Goal: Task Accomplishment & Management: Use online tool/utility

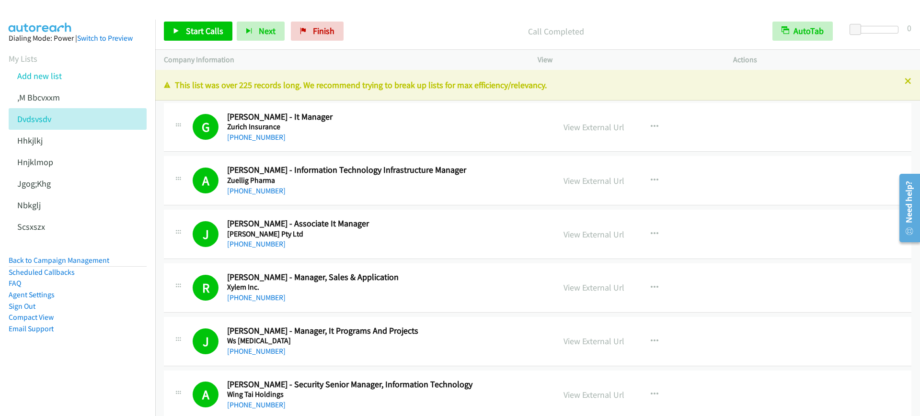
scroll to position [7543, 0]
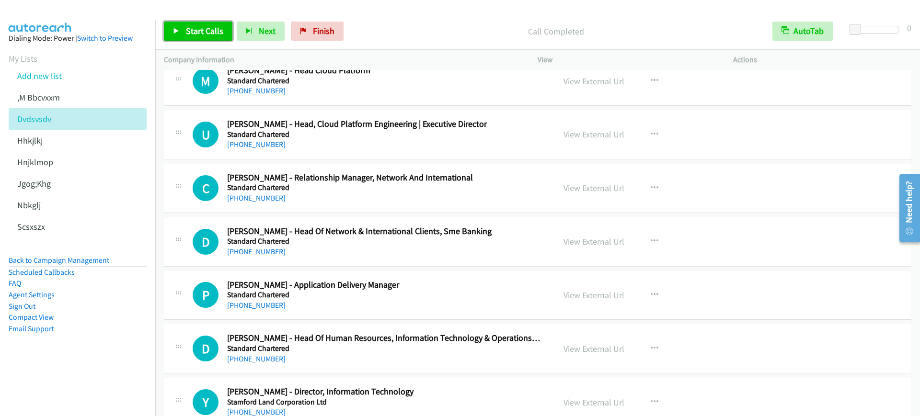
click at [209, 33] on span "Start Calls" at bounding box center [204, 30] width 37 height 11
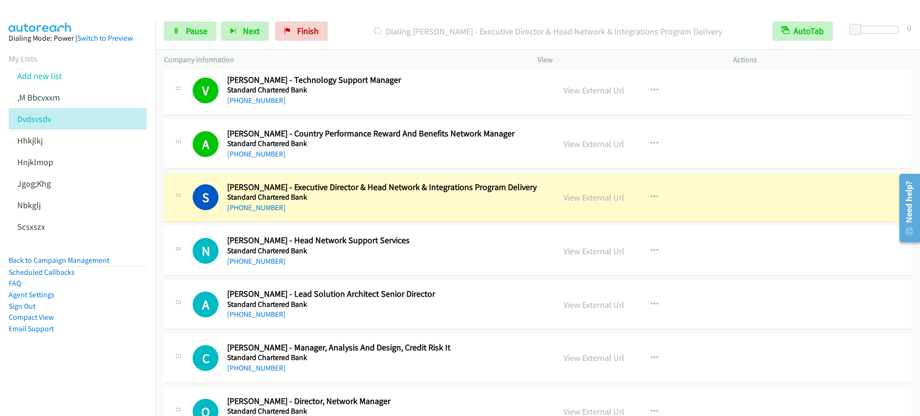
scroll to position [5986, 0]
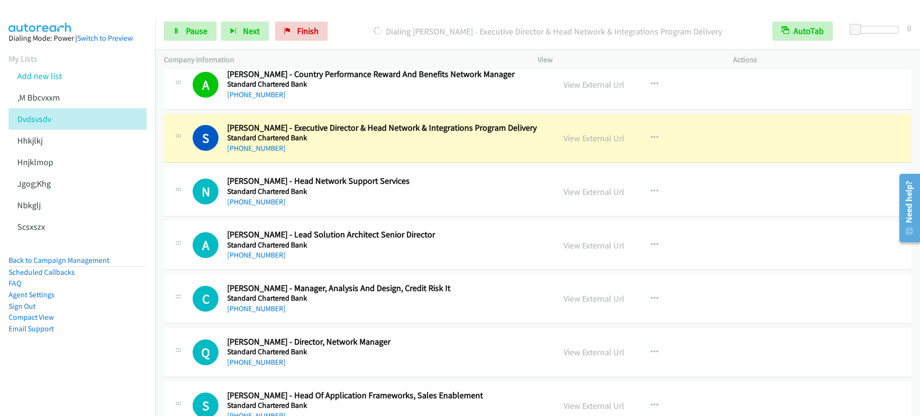
click at [393, 146] on div "[PHONE_NUMBER]" at bounding box center [384, 148] width 315 height 11
click at [198, 23] on link "Pause" at bounding box center [190, 31] width 53 height 19
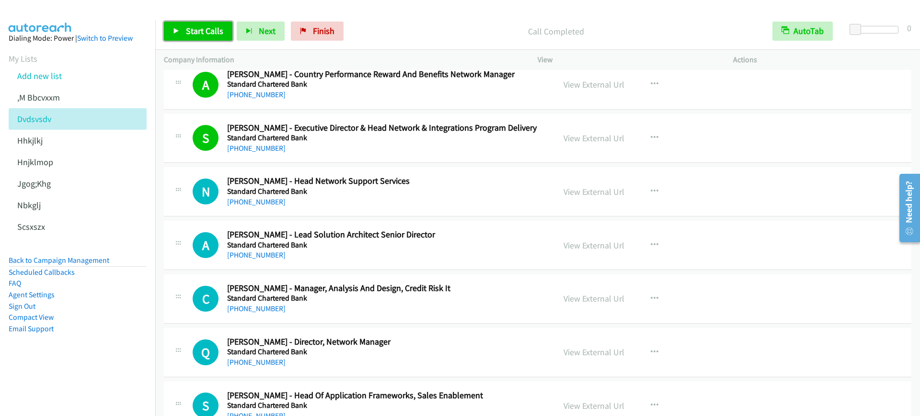
click at [204, 32] on span "Start Calls" at bounding box center [204, 30] width 37 height 11
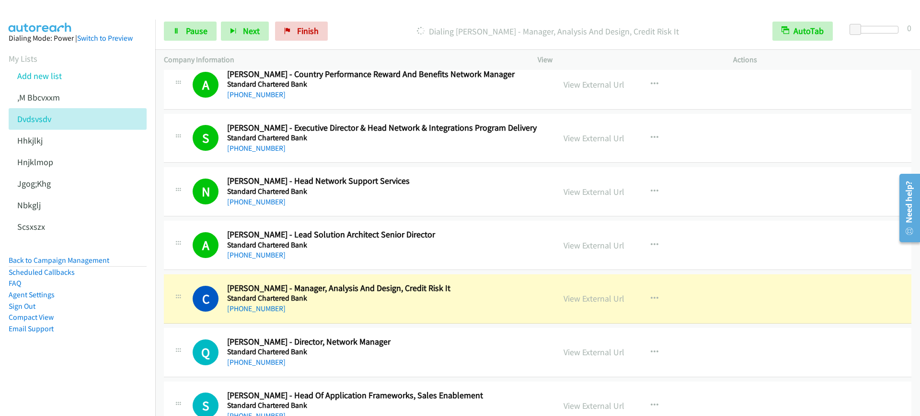
click at [386, 304] on div "[PHONE_NUMBER]" at bounding box center [384, 308] width 315 height 11
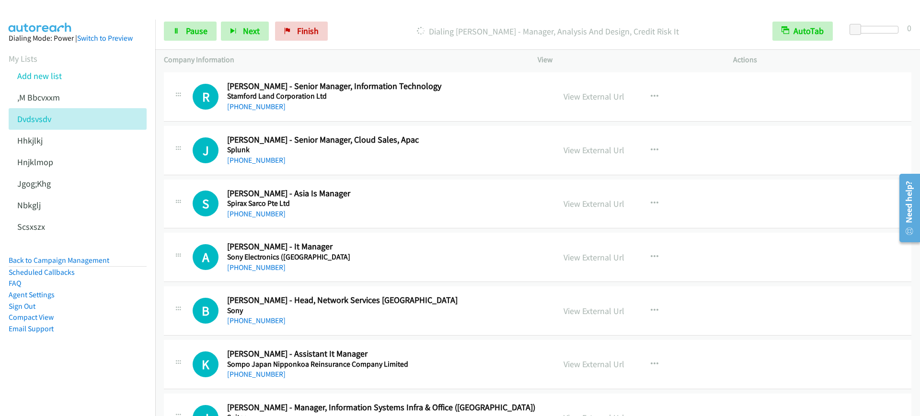
scroll to position [7842, 0]
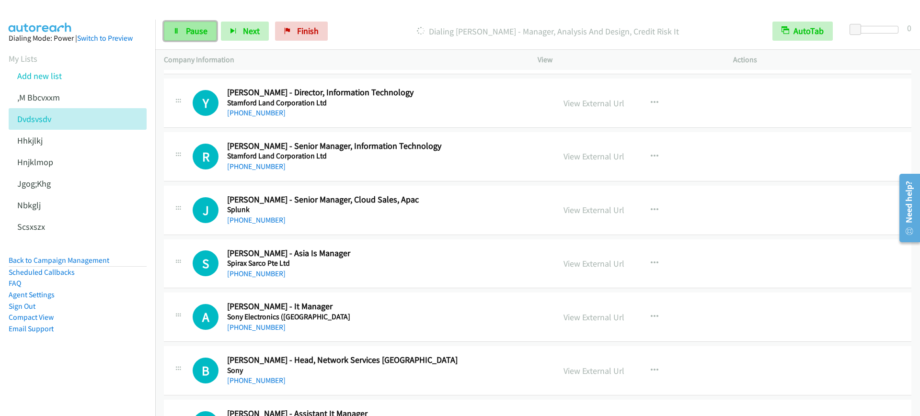
click at [199, 35] on span "Pause" at bounding box center [197, 30] width 22 height 11
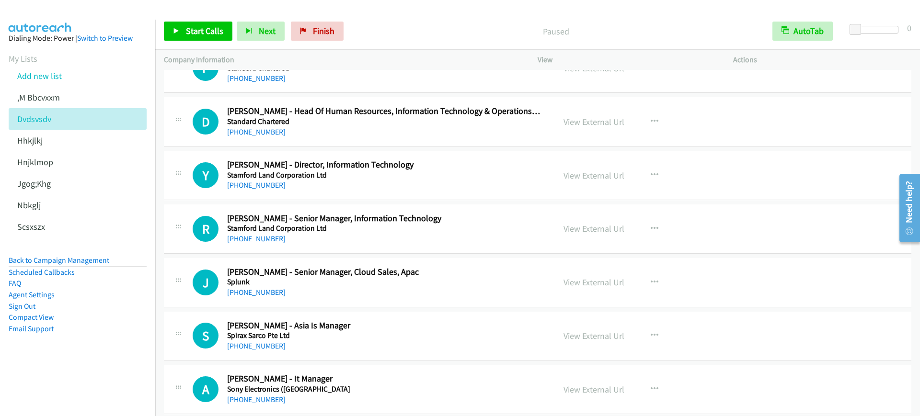
scroll to position [7782, 0]
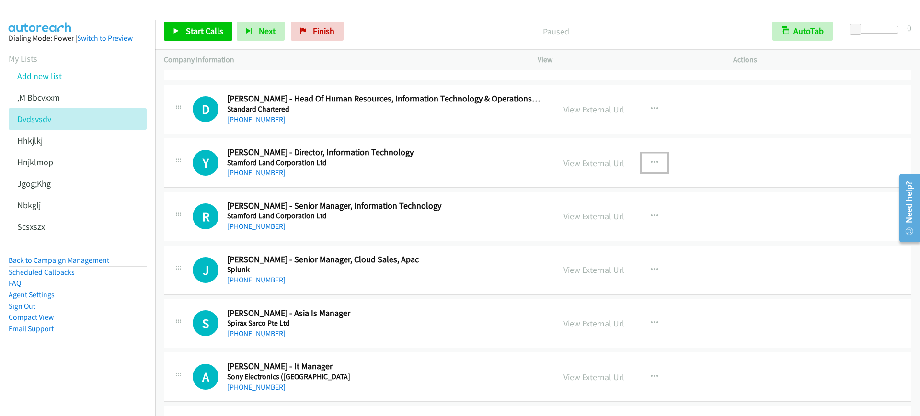
click at [650, 159] on icon "button" at bounding box center [654, 163] width 8 height 8
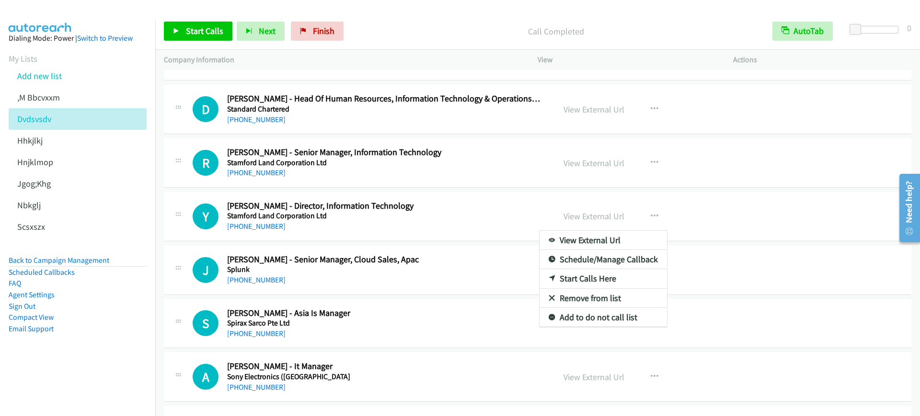
click at [203, 27] on div at bounding box center [460, 208] width 920 height 416
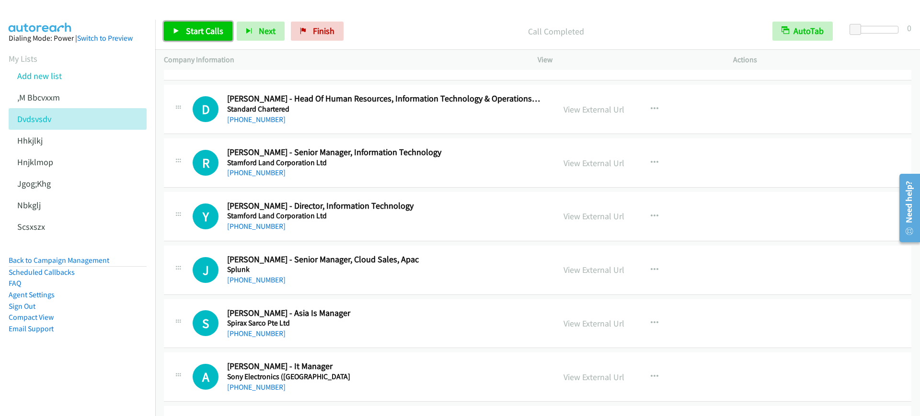
click at [203, 27] on span "Start Calls" at bounding box center [204, 30] width 37 height 11
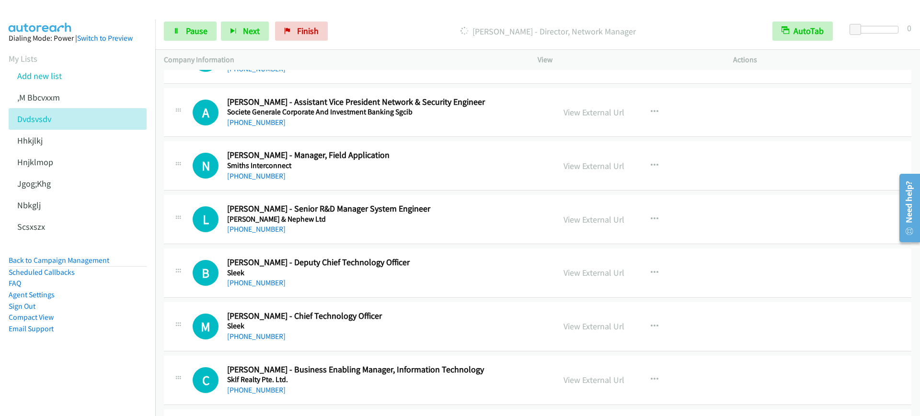
scroll to position [8082, 0]
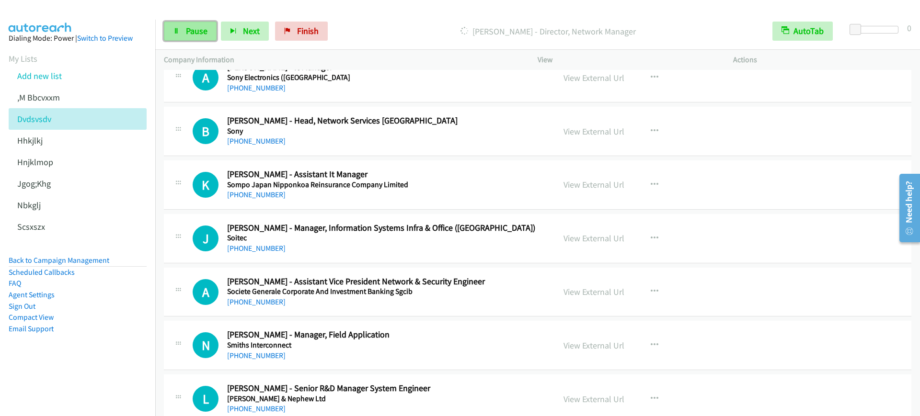
click at [190, 35] on span "Pause" at bounding box center [197, 30] width 22 height 11
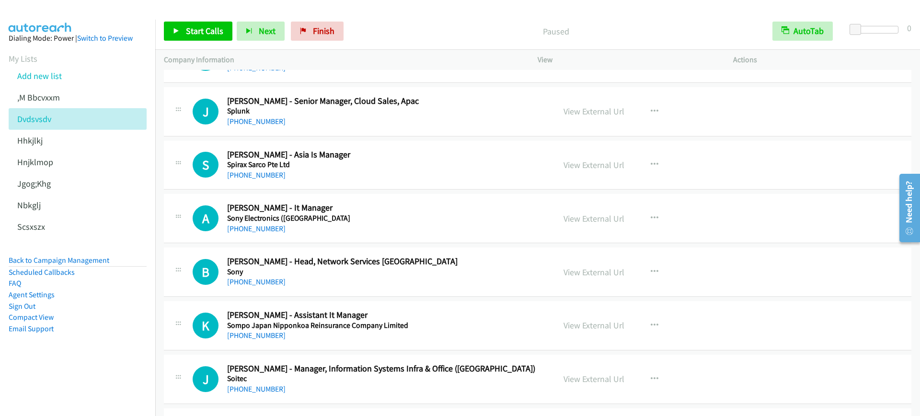
scroll to position [7962, 0]
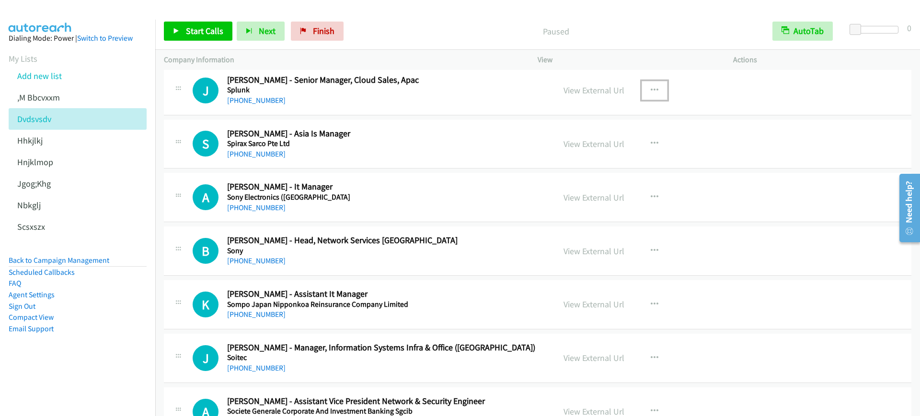
click at [652, 91] on icon "button" at bounding box center [654, 91] width 8 height 8
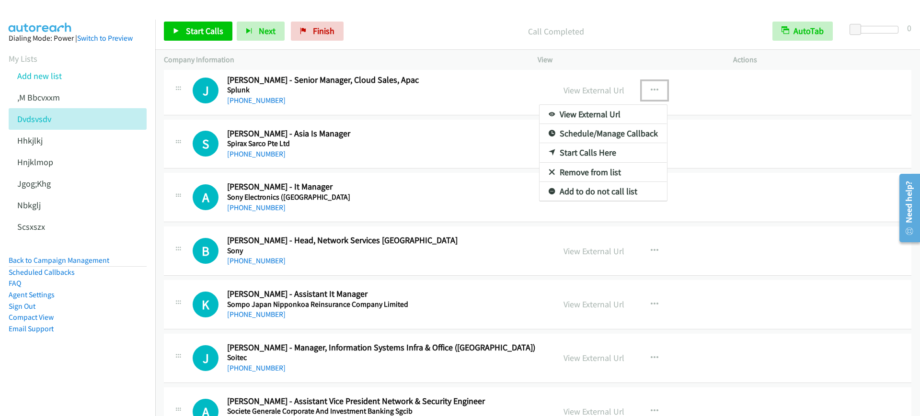
click at [586, 151] on link "Start Calls Here" at bounding box center [602, 152] width 127 height 19
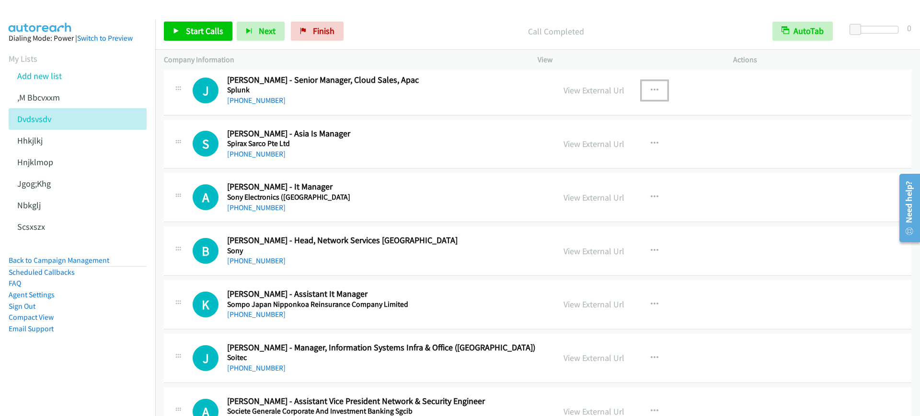
click at [643, 86] on button "button" at bounding box center [654, 90] width 26 height 19
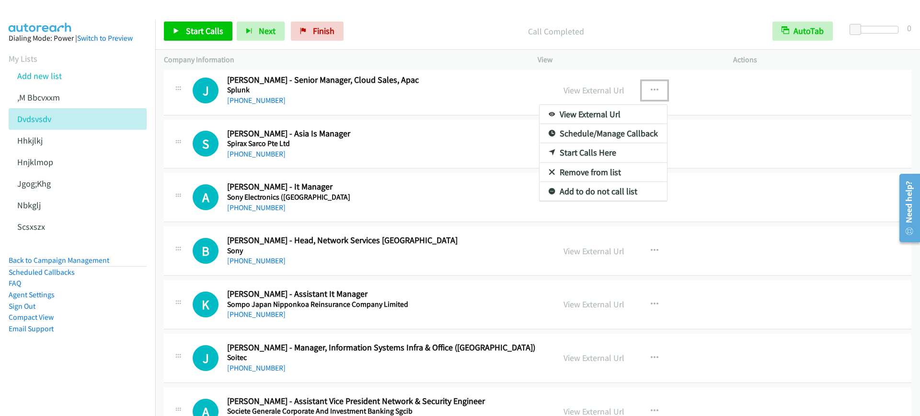
click at [573, 152] on link "Start Calls Here" at bounding box center [602, 152] width 127 height 19
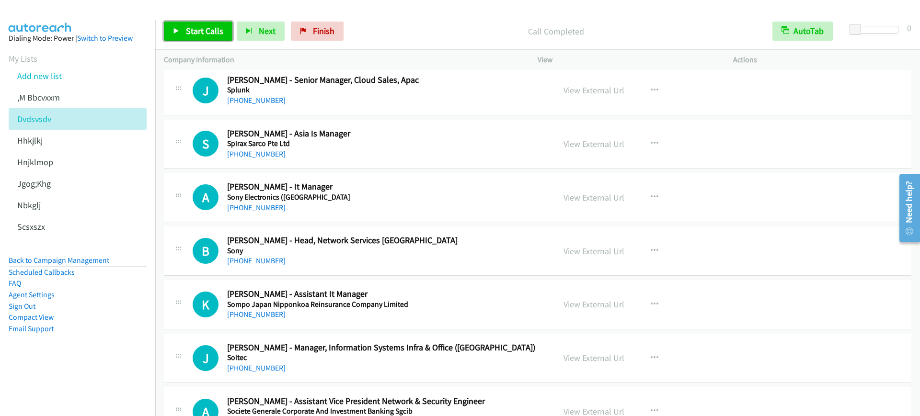
click at [201, 28] on span "Start Calls" at bounding box center [204, 30] width 37 height 11
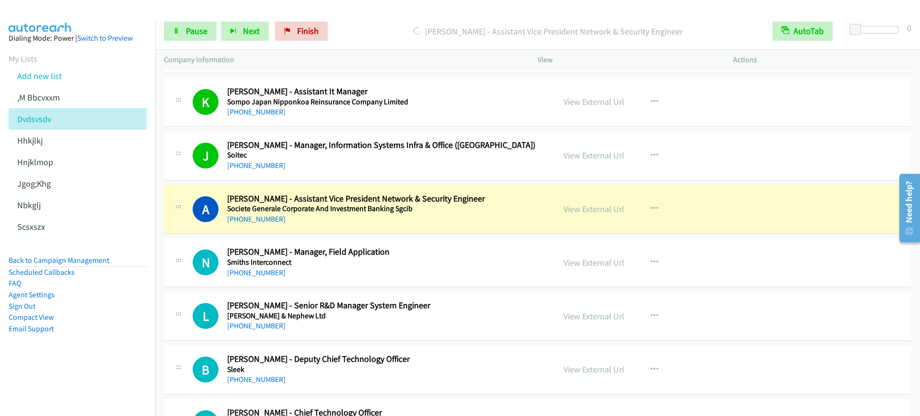
scroll to position [8201, 0]
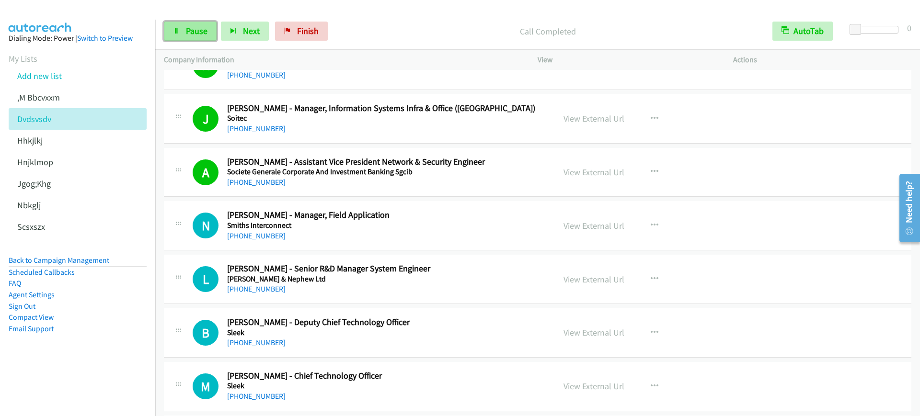
click at [200, 34] on span "Pause" at bounding box center [197, 30] width 22 height 11
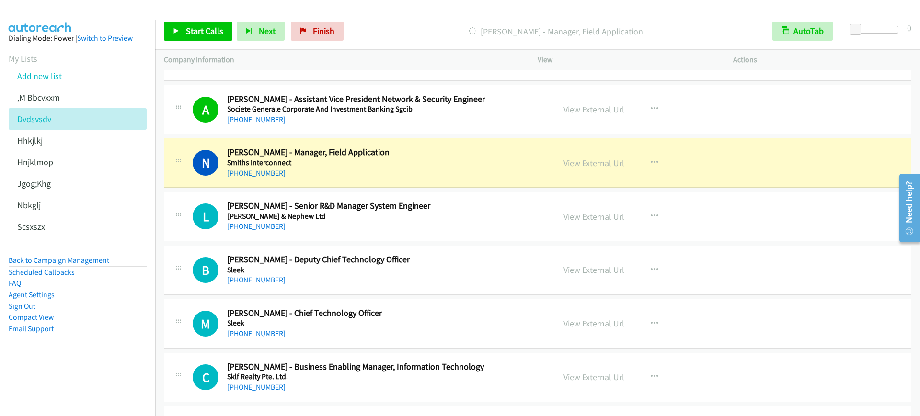
scroll to position [8321, 0]
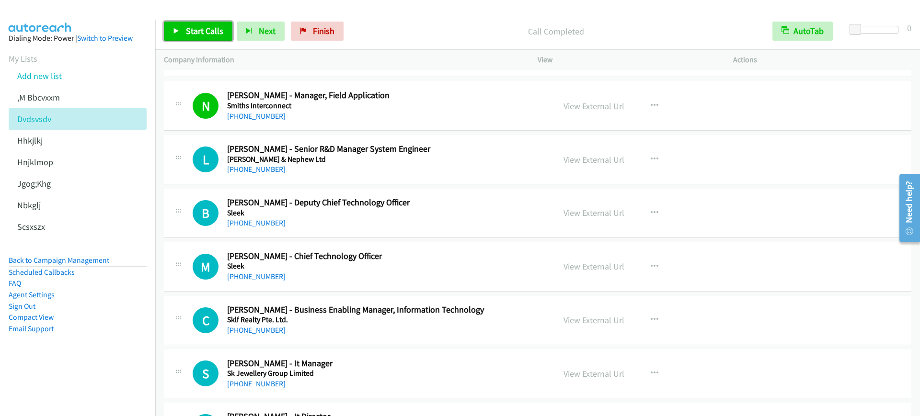
click at [211, 28] on span "Start Calls" at bounding box center [204, 30] width 37 height 11
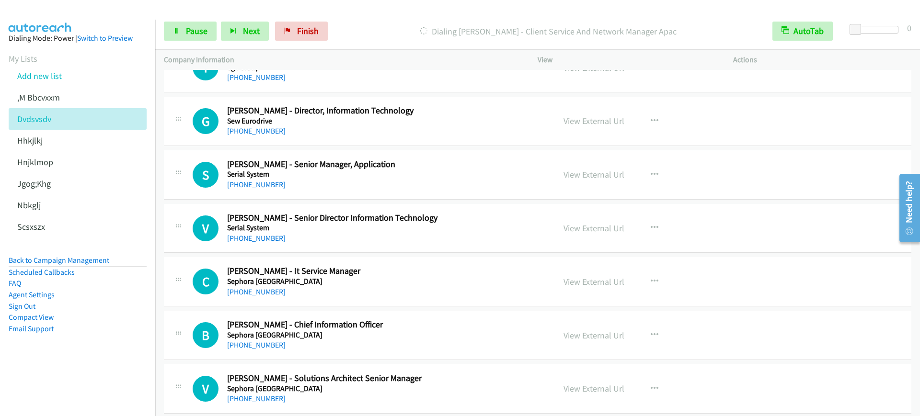
scroll to position [11015, 0]
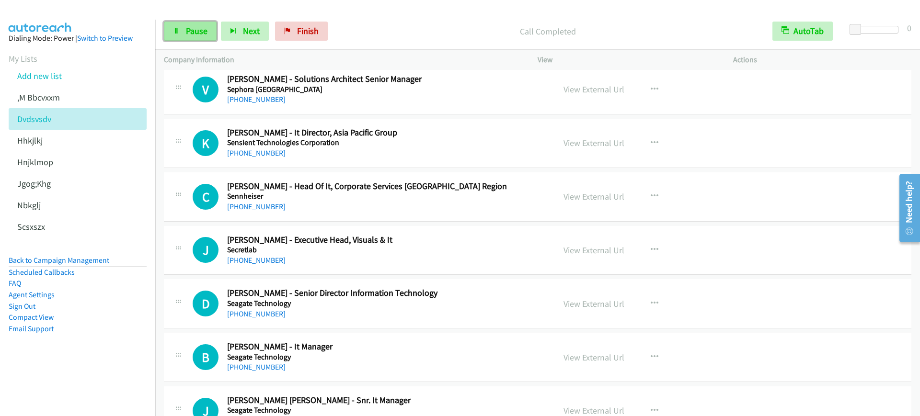
click at [179, 26] on link "Pause" at bounding box center [190, 31] width 53 height 19
click at [171, 31] on link "Start Calls" at bounding box center [198, 31] width 68 height 19
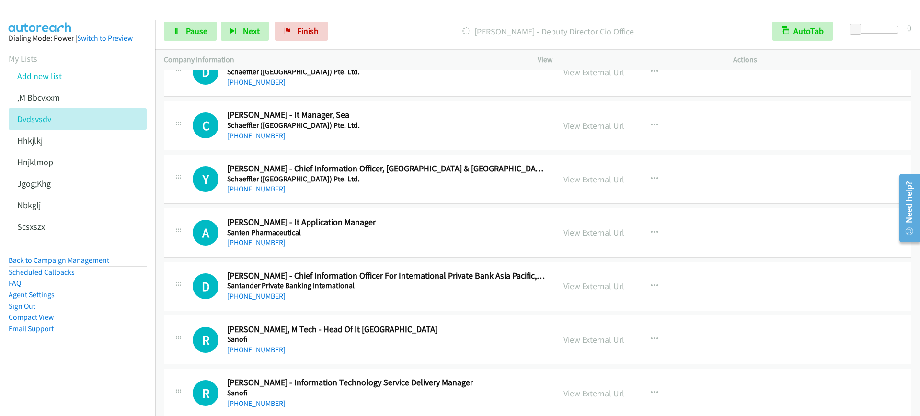
scroll to position [12272, 0]
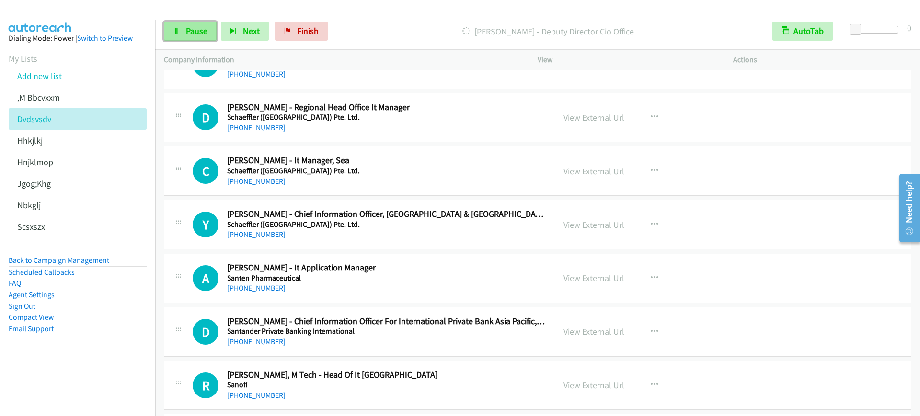
click at [205, 32] on span "Pause" at bounding box center [197, 30] width 22 height 11
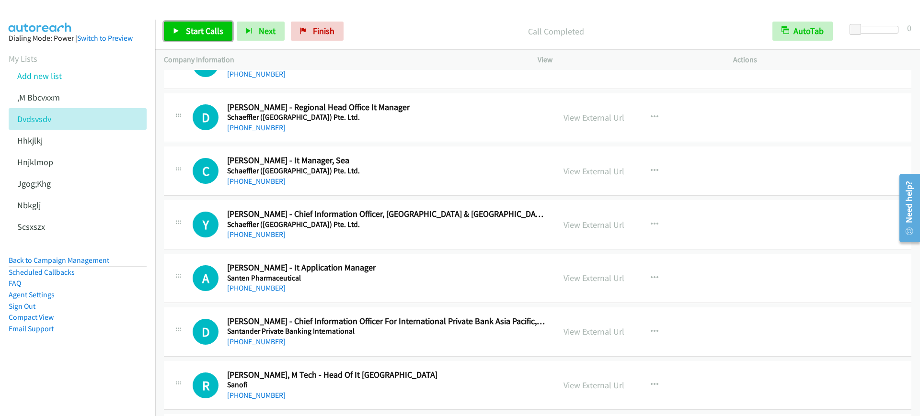
click at [217, 38] on link "Start Calls" at bounding box center [198, 31] width 68 height 19
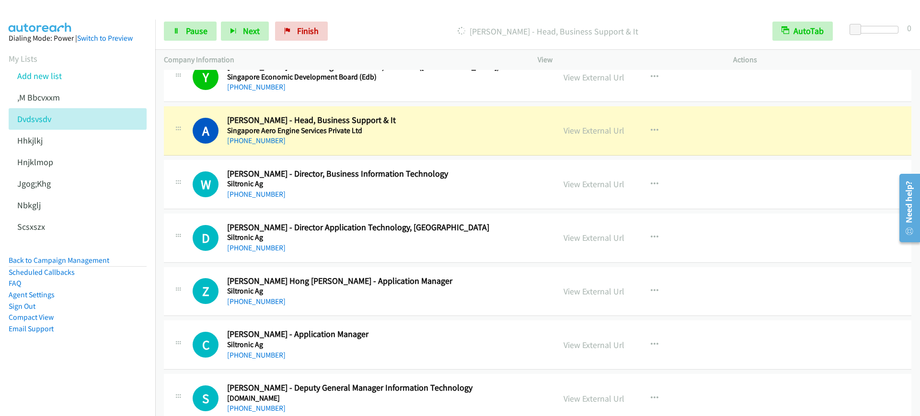
scroll to position [10057, 0]
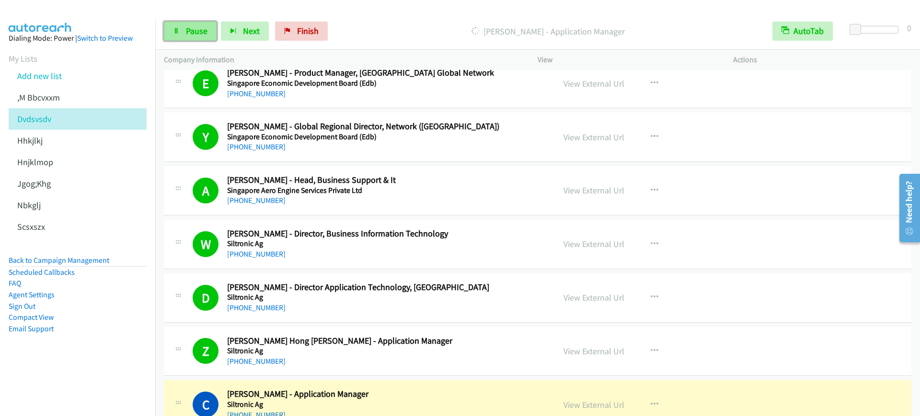
click at [183, 27] on link "Pause" at bounding box center [190, 31] width 53 height 19
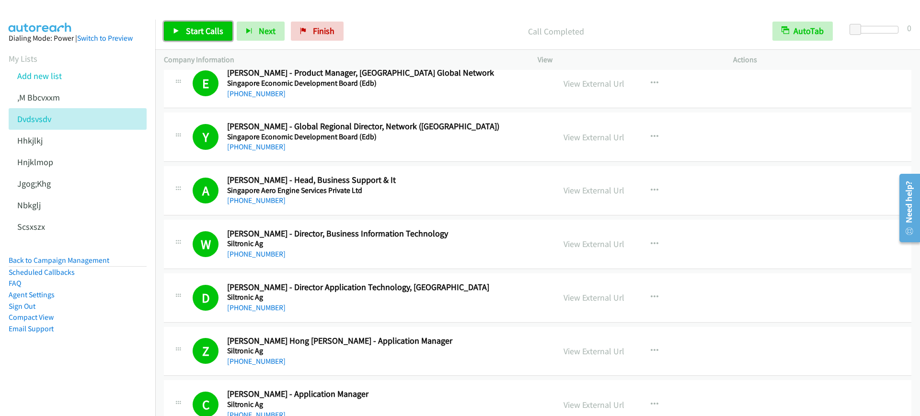
click at [203, 32] on span "Start Calls" at bounding box center [204, 30] width 37 height 11
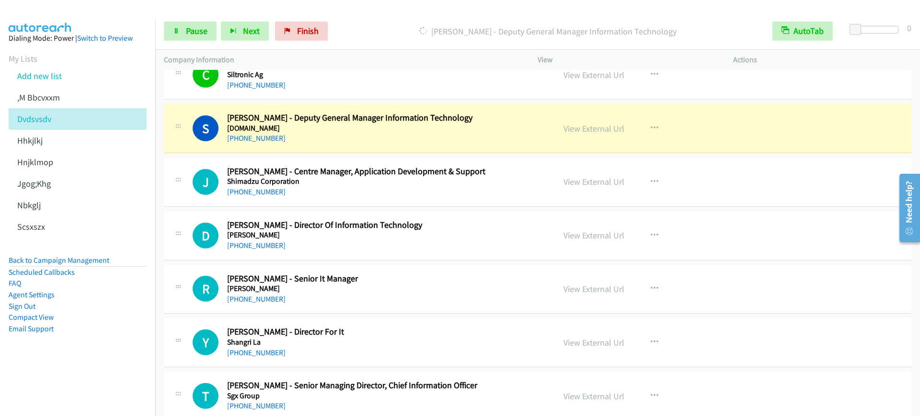
scroll to position [10416, 0]
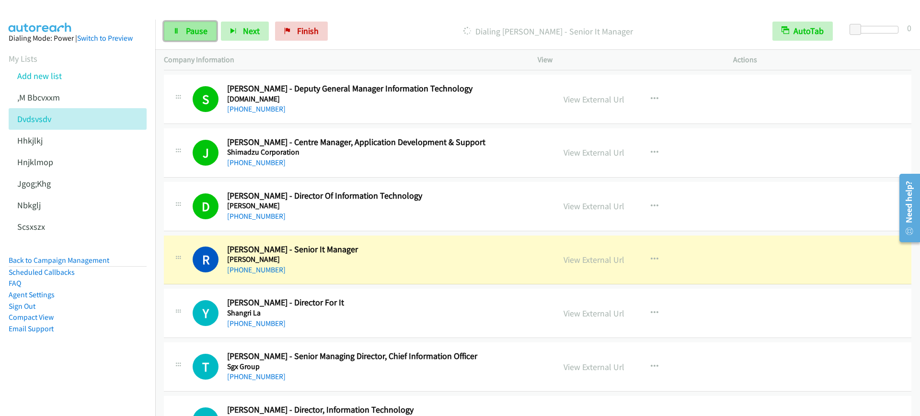
click at [180, 39] on link "Pause" at bounding box center [190, 31] width 53 height 19
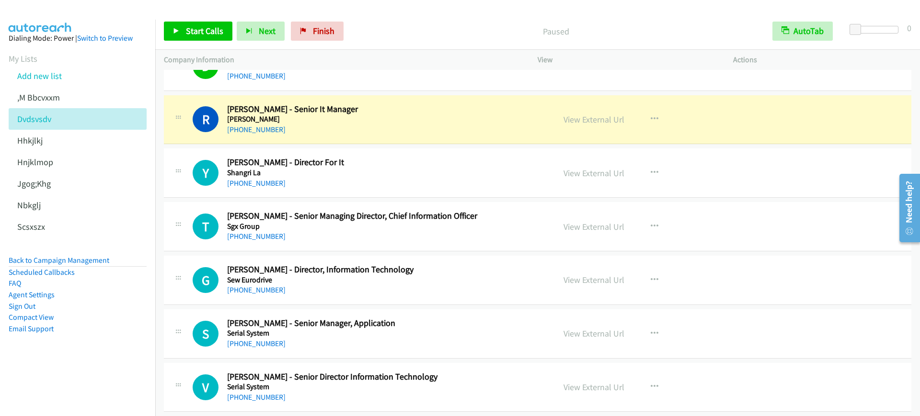
scroll to position [10536, 0]
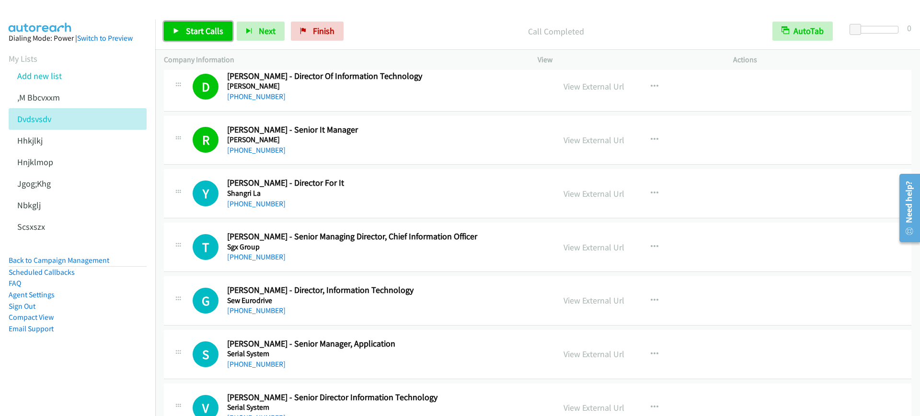
click at [178, 25] on link "Start Calls" at bounding box center [198, 31] width 68 height 19
click at [463, 140] on h5 "[PERSON_NAME]" at bounding box center [384, 140] width 315 height 10
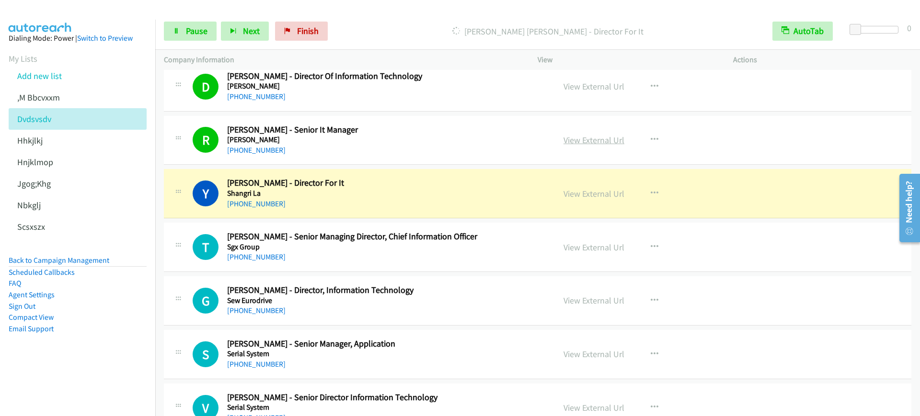
click at [574, 138] on link "View External Url" at bounding box center [593, 140] width 61 height 11
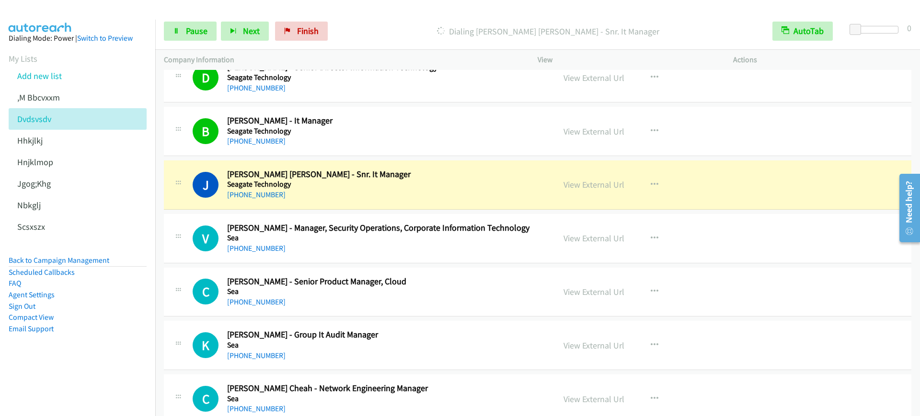
scroll to position [11254, 0]
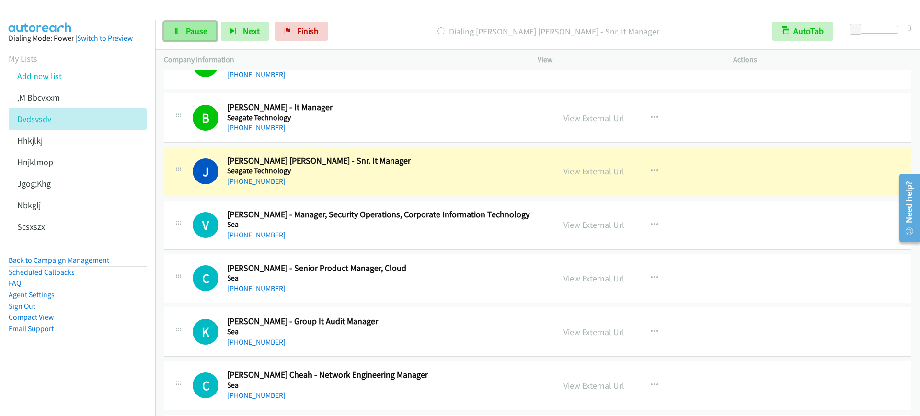
click at [166, 31] on link "Pause" at bounding box center [190, 31] width 53 height 19
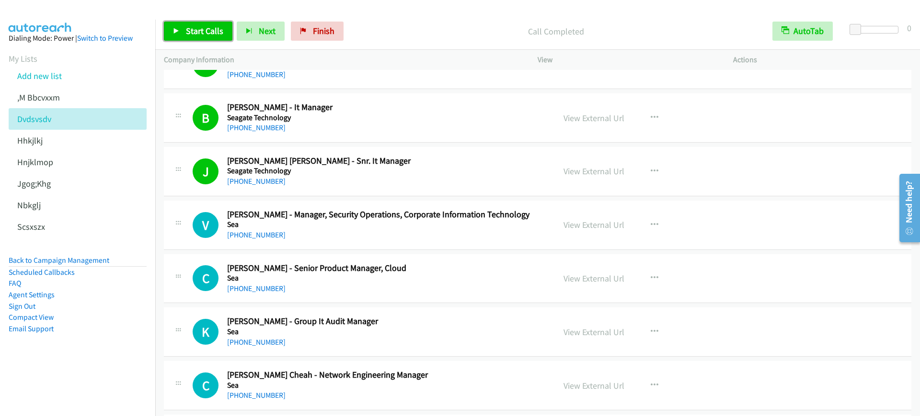
click at [190, 39] on link "Start Calls" at bounding box center [198, 31] width 68 height 19
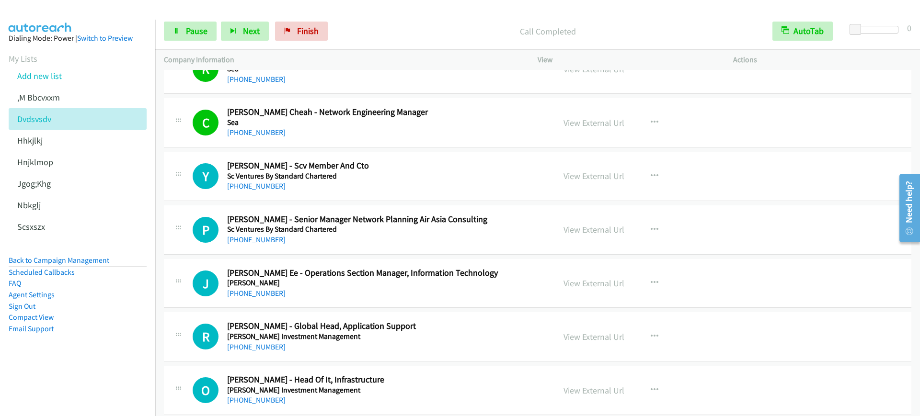
scroll to position [11554, 0]
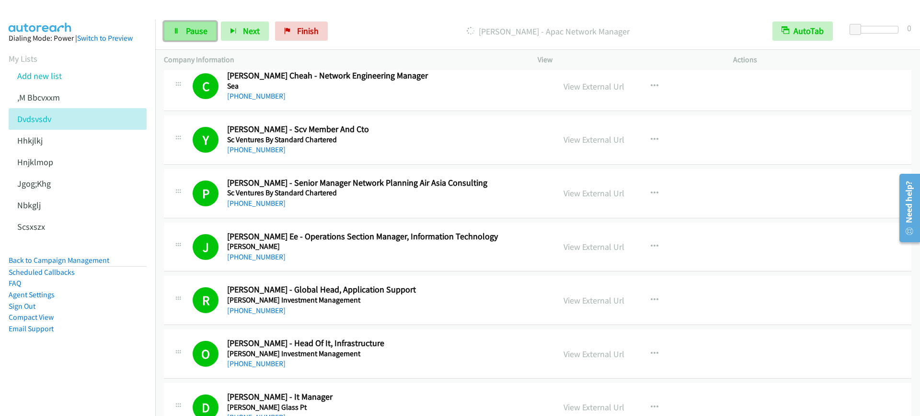
click at [191, 34] on span "Pause" at bounding box center [197, 30] width 22 height 11
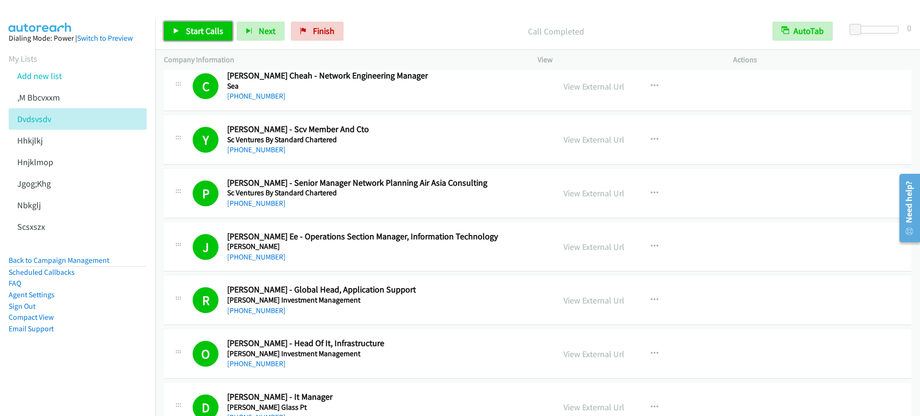
click at [216, 36] on span "Start Calls" at bounding box center [204, 30] width 37 height 11
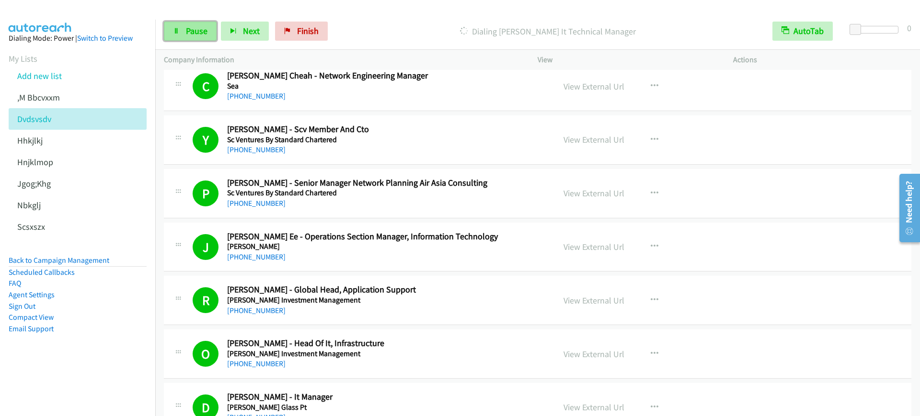
click at [197, 27] on span "Pause" at bounding box center [197, 30] width 22 height 11
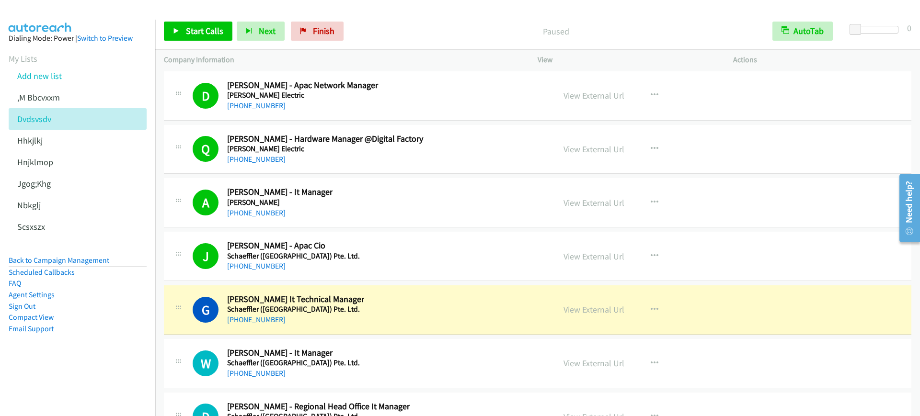
scroll to position [12152, 0]
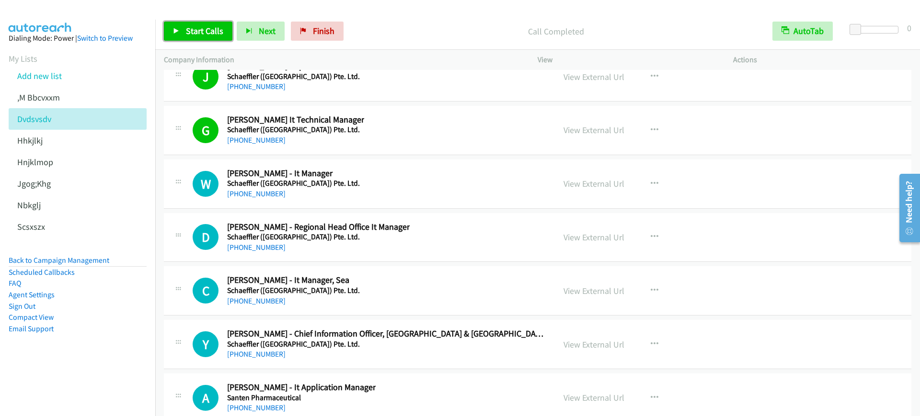
click at [174, 25] on link "Start Calls" at bounding box center [198, 31] width 68 height 19
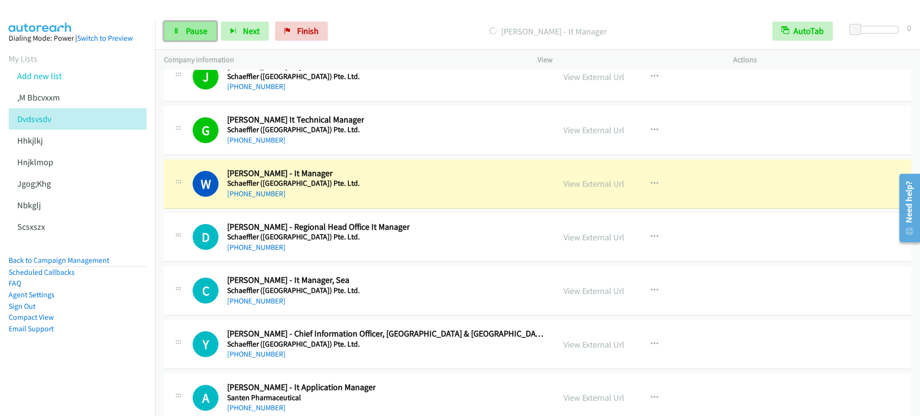
click at [177, 24] on link "Pause" at bounding box center [190, 31] width 53 height 19
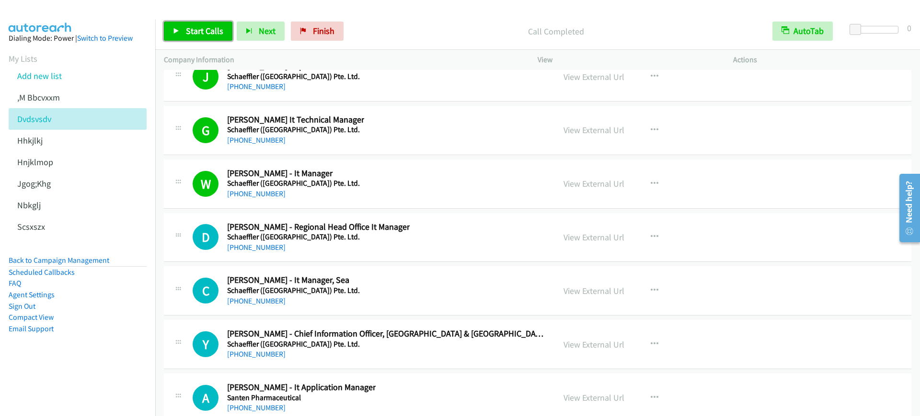
click at [204, 36] on link "Start Calls" at bounding box center [198, 31] width 68 height 19
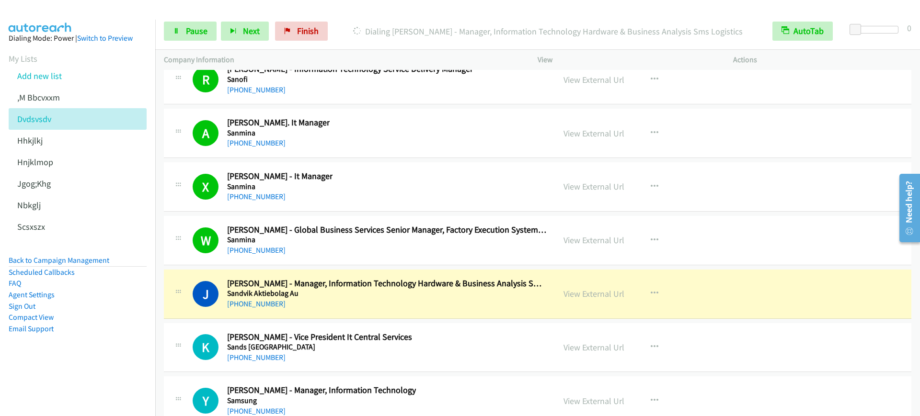
scroll to position [12811, 0]
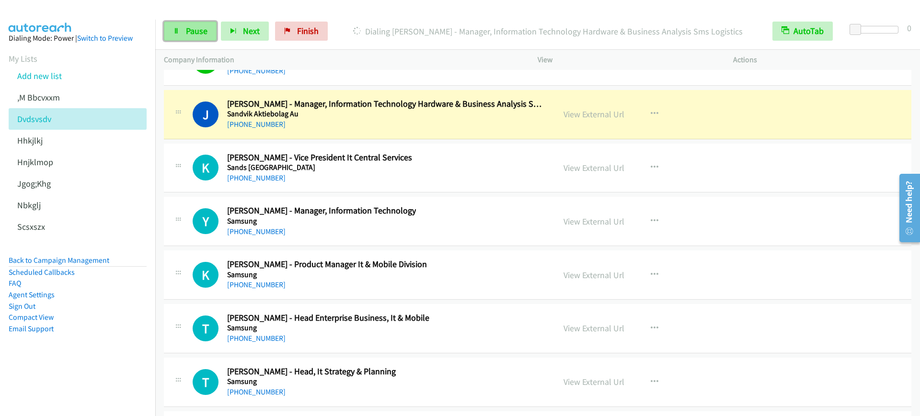
click at [186, 26] on span "Pause" at bounding box center [197, 30] width 22 height 11
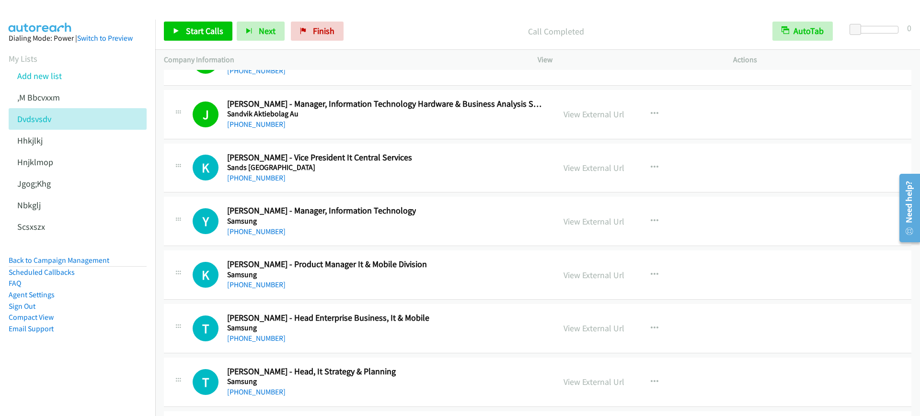
click at [157, 32] on div "Start Calls Pause Next Finish Call Completed AutoTab AutoTab 0" at bounding box center [537, 31] width 764 height 37
click at [182, 28] on link "Start Calls" at bounding box center [198, 31] width 68 height 19
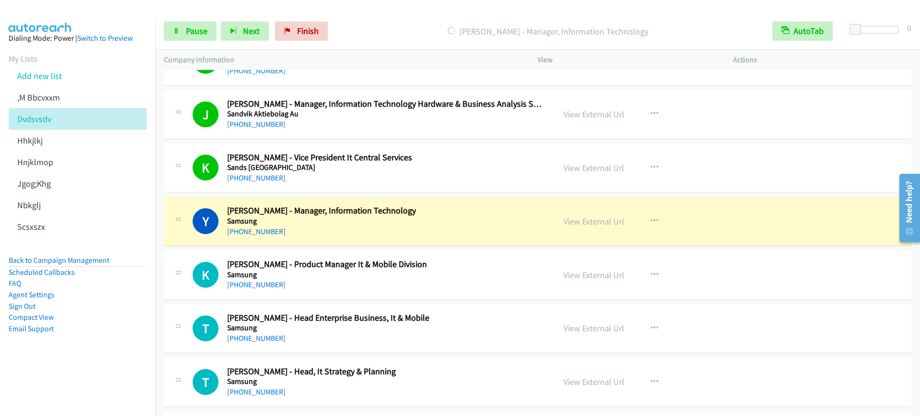
click at [364, 123] on div "[PHONE_NUMBER]" at bounding box center [386, 124] width 319 height 11
click at [588, 115] on link "View External Url" at bounding box center [593, 114] width 61 height 11
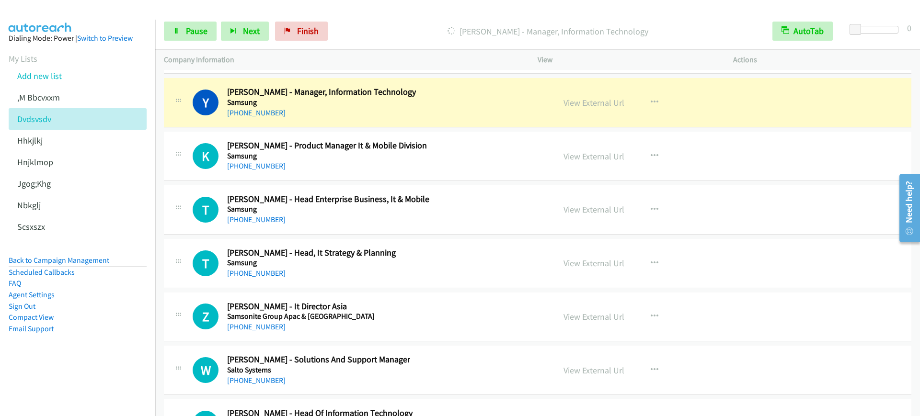
scroll to position [12931, 0]
click at [187, 39] on link "Pause" at bounding box center [190, 31] width 53 height 19
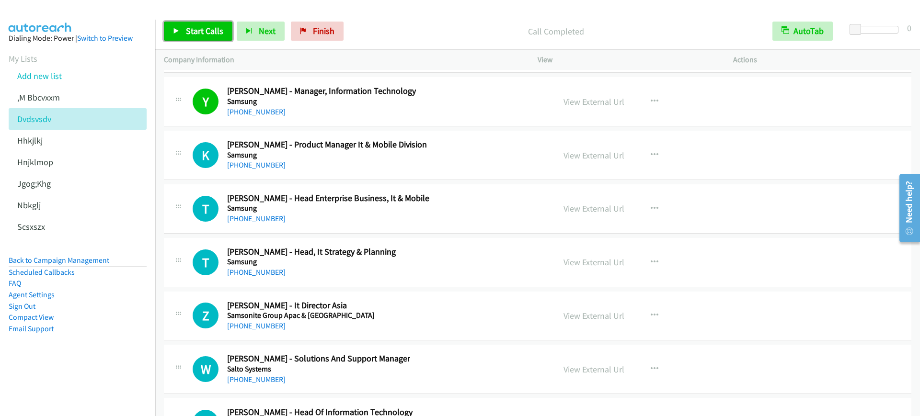
click at [196, 24] on link "Start Calls" at bounding box center [198, 31] width 68 height 19
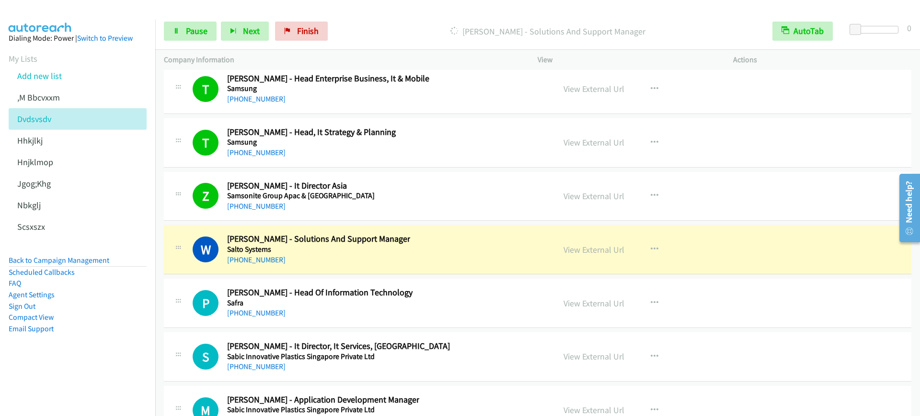
scroll to position [13170, 0]
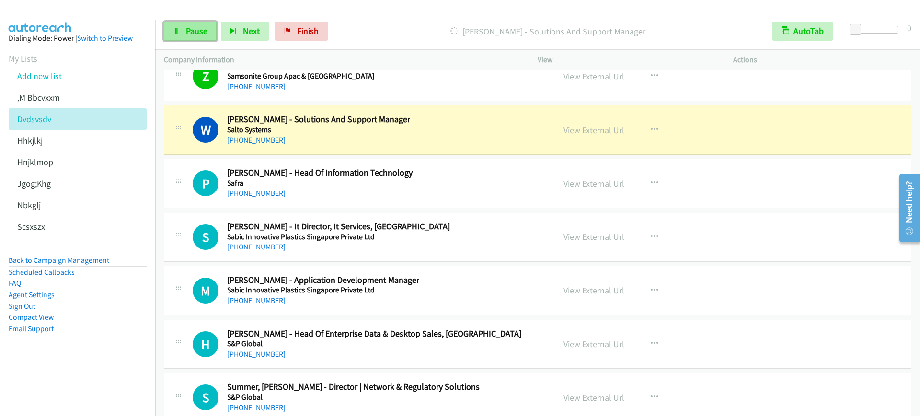
click at [192, 28] on span "Pause" at bounding box center [197, 30] width 22 height 11
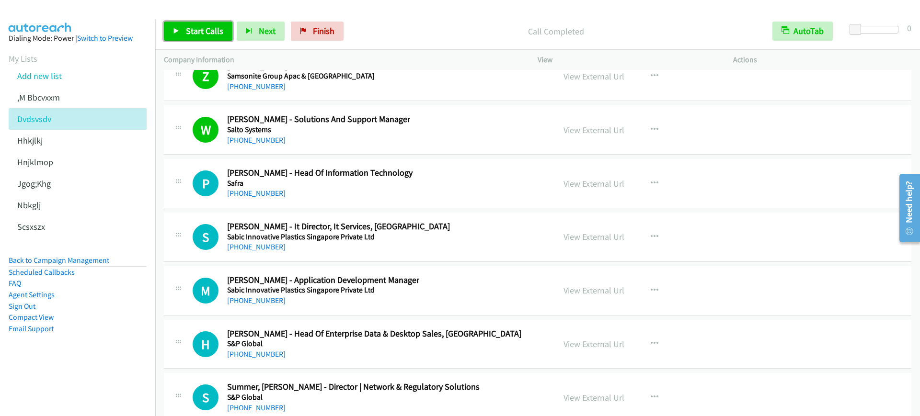
click at [180, 23] on link "Start Calls" at bounding box center [198, 31] width 68 height 19
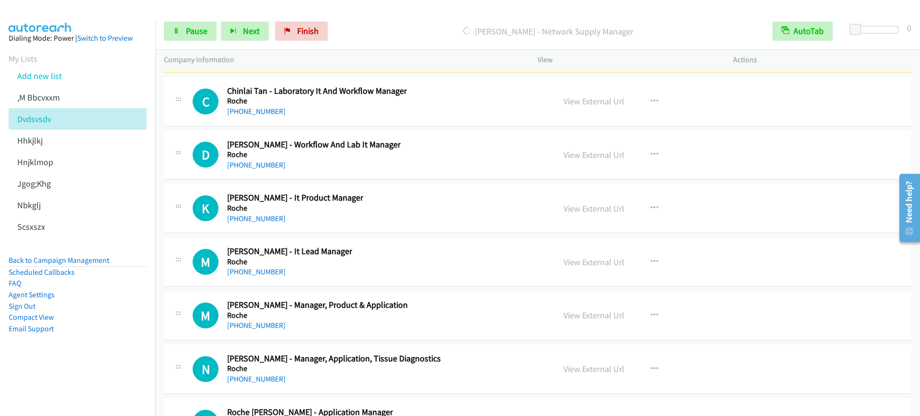
scroll to position [13829, 0]
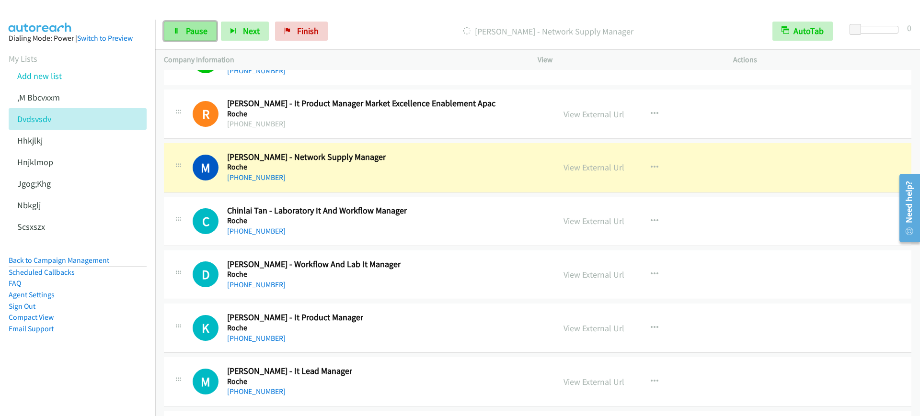
click at [183, 33] on link "Pause" at bounding box center [190, 31] width 53 height 19
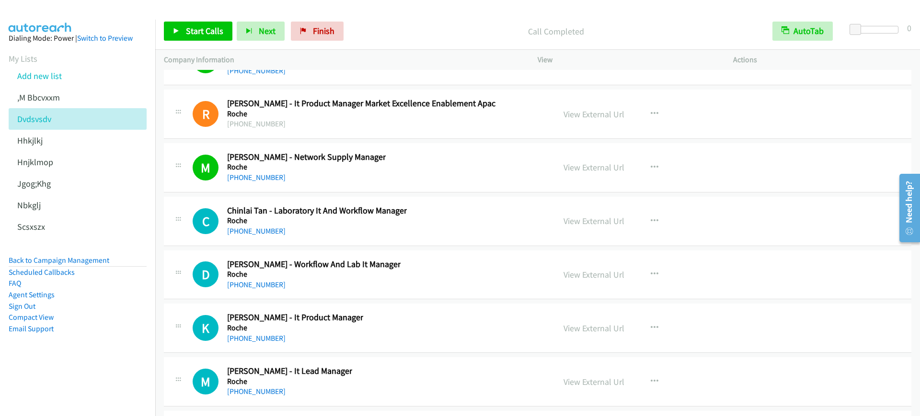
click at [223, 20] on div "Start Calls Pause Next Finish Call Completed AutoTab AutoTab 0" at bounding box center [537, 31] width 764 height 37
click at [213, 37] on link "Start Calls" at bounding box center [198, 31] width 68 height 19
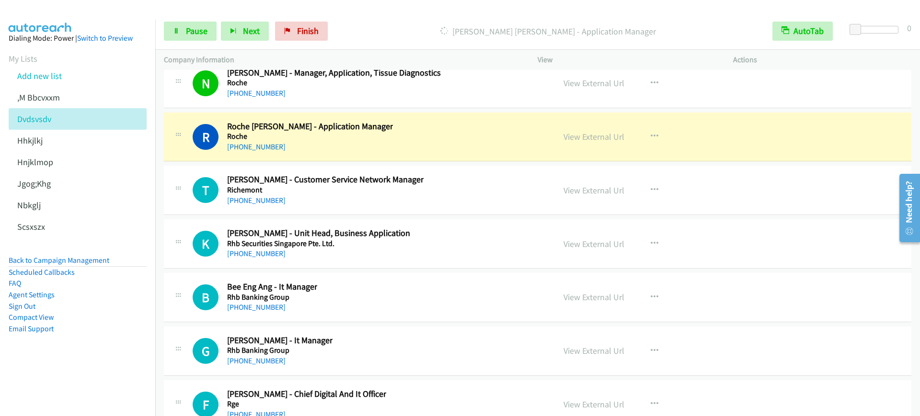
scroll to position [14248, 0]
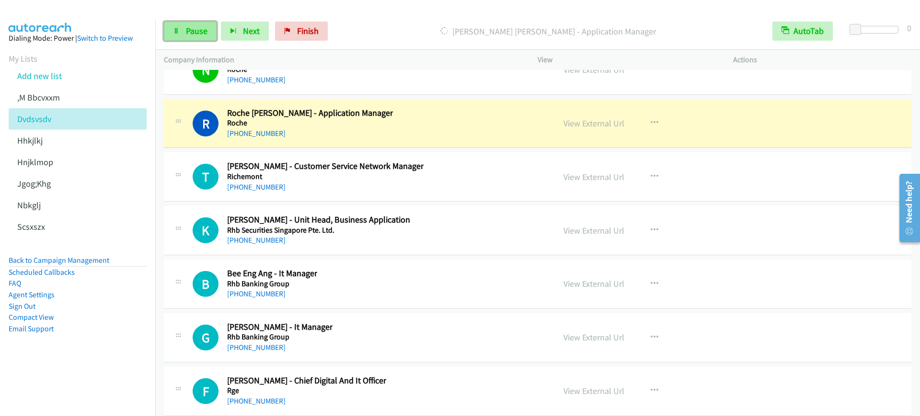
click at [186, 34] on span "Pause" at bounding box center [197, 30] width 22 height 11
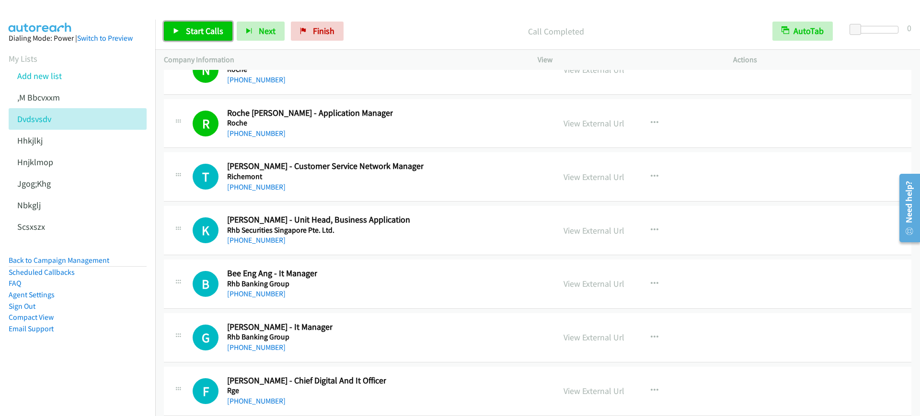
click at [175, 28] on icon at bounding box center [176, 31] width 7 height 7
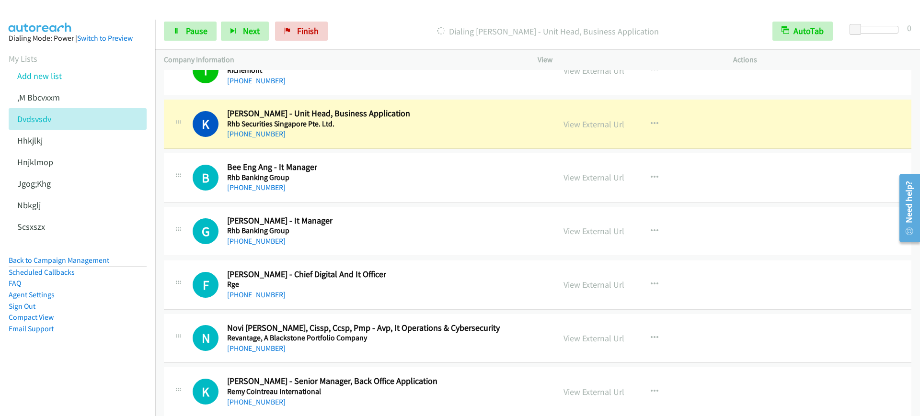
scroll to position [14367, 0]
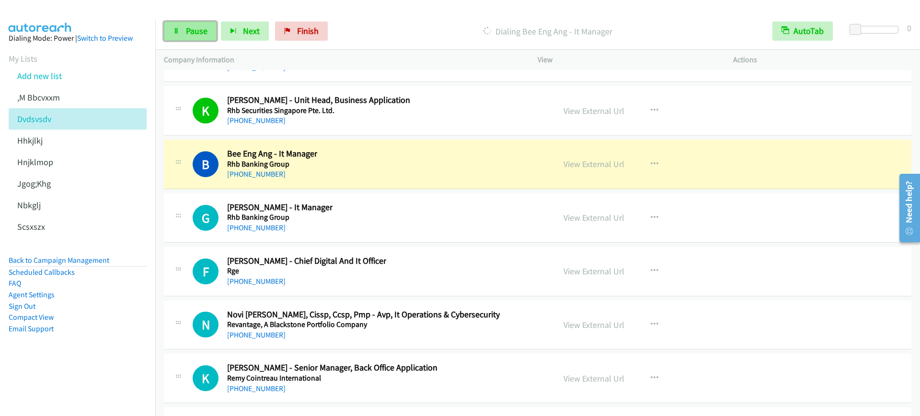
click at [195, 32] on span "Pause" at bounding box center [197, 30] width 22 height 11
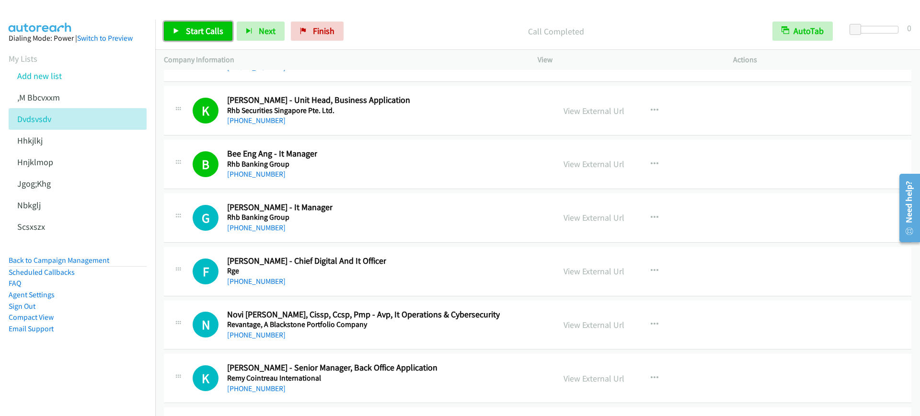
click at [216, 28] on span "Start Calls" at bounding box center [204, 30] width 37 height 11
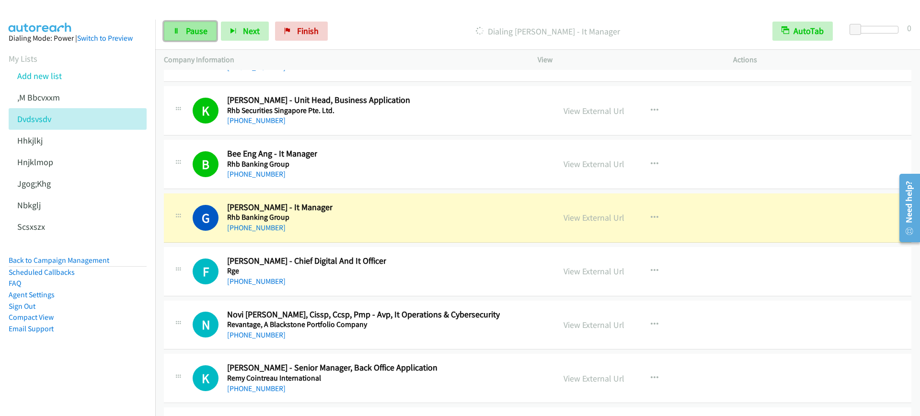
click at [166, 34] on link "Pause" at bounding box center [190, 31] width 53 height 19
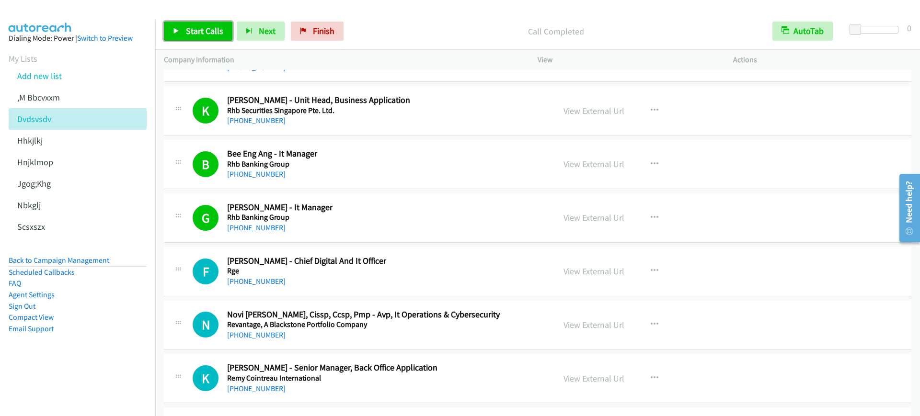
click at [213, 38] on link "Start Calls" at bounding box center [198, 31] width 68 height 19
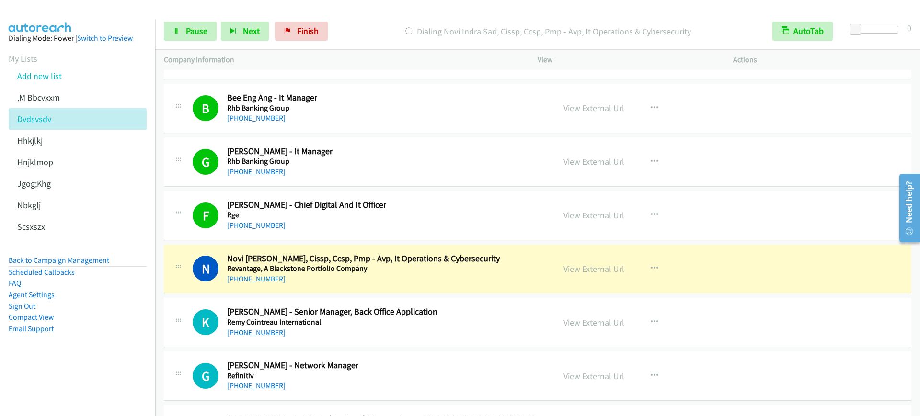
scroll to position [14487, 0]
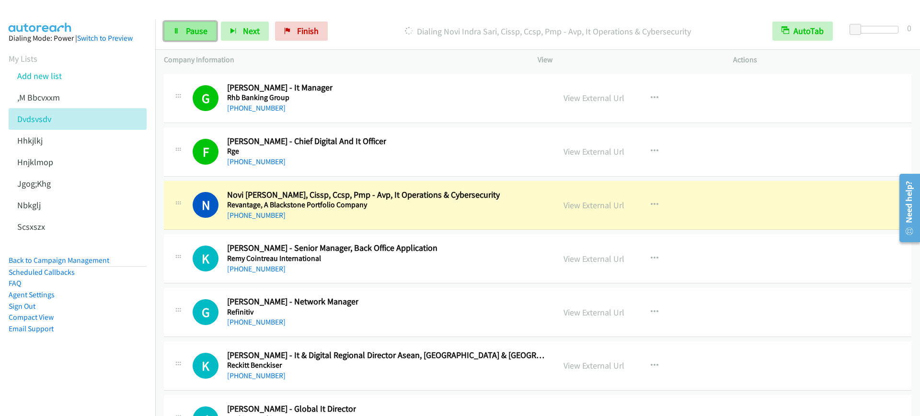
click at [184, 26] on link "Pause" at bounding box center [190, 31] width 53 height 19
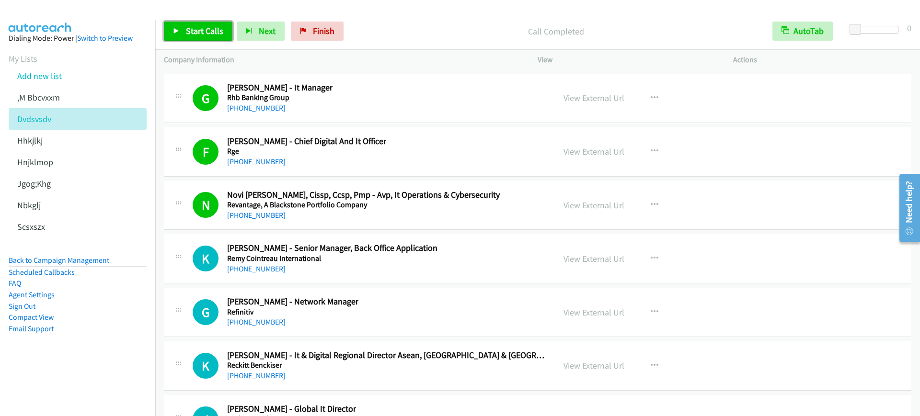
click at [172, 34] on link "Start Calls" at bounding box center [198, 31] width 68 height 19
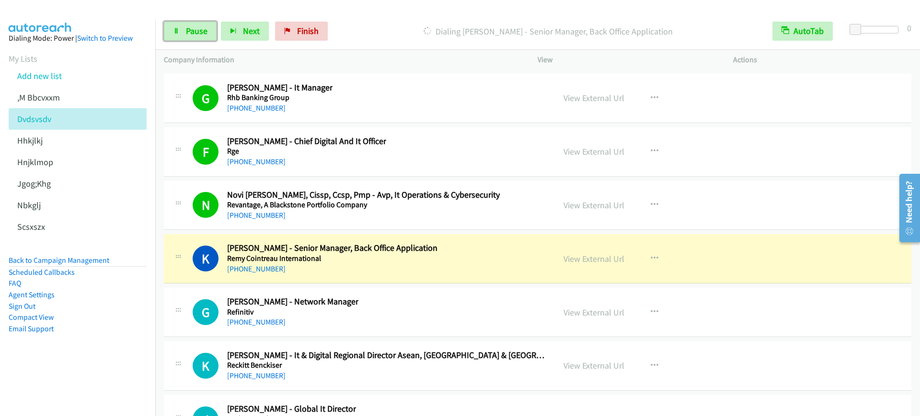
click at [177, 22] on link "Pause" at bounding box center [190, 31] width 53 height 19
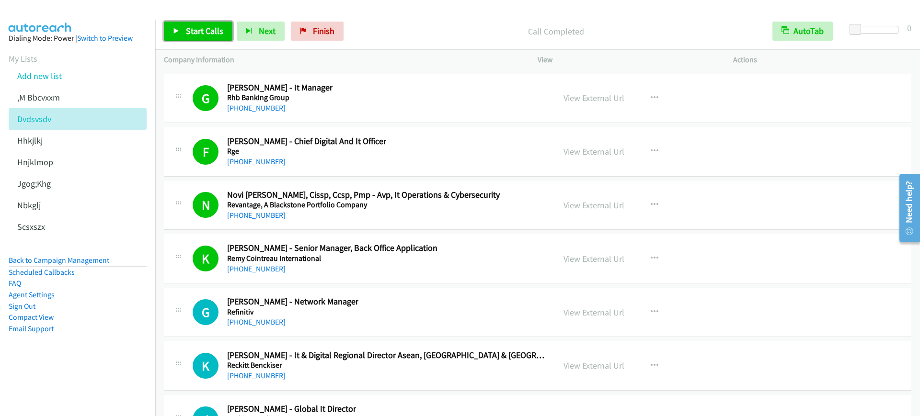
click at [203, 34] on span "Start Calls" at bounding box center [204, 30] width 37 height 11
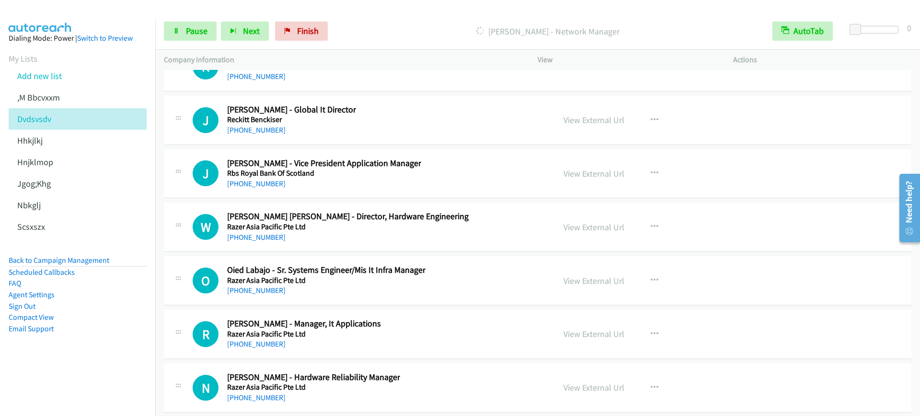
scroll to position [14667, 0]
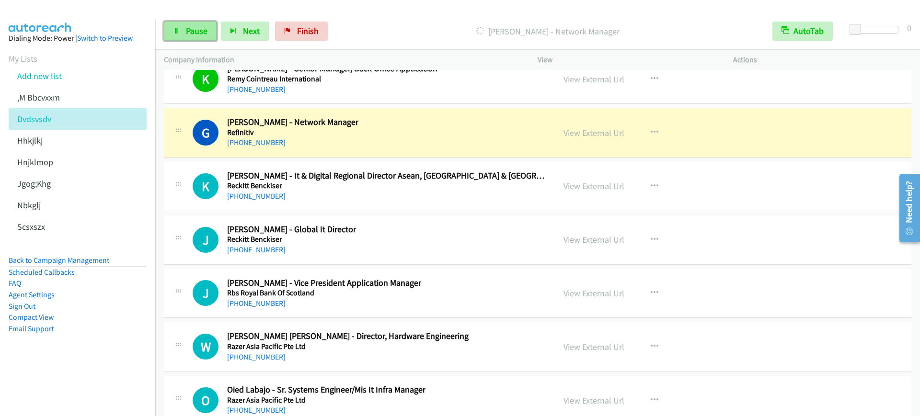
drag, startPoint x: 186, startPoint y: 24, endPoint x: 193, endPoint y: 22, distance: 7.1
click at [186, 24] on link "Pause" at bounding box center [190, 31] width 53 height 19
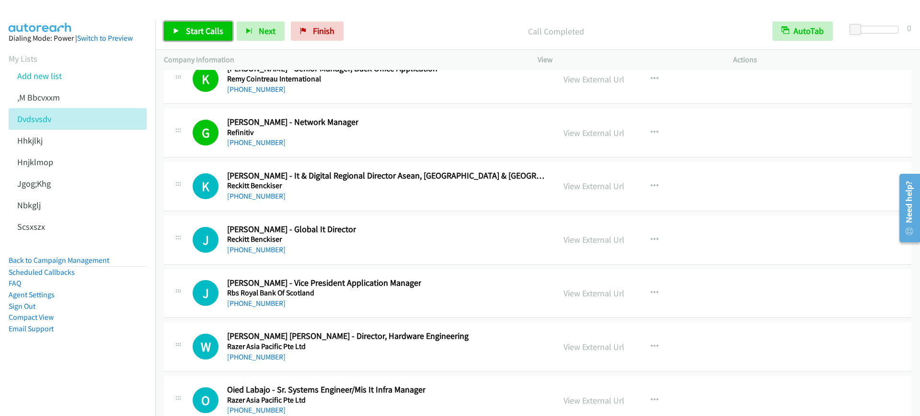
click at [212, 23] on link "Start Calls" at bounding box center [198, 31] width 68 height 19
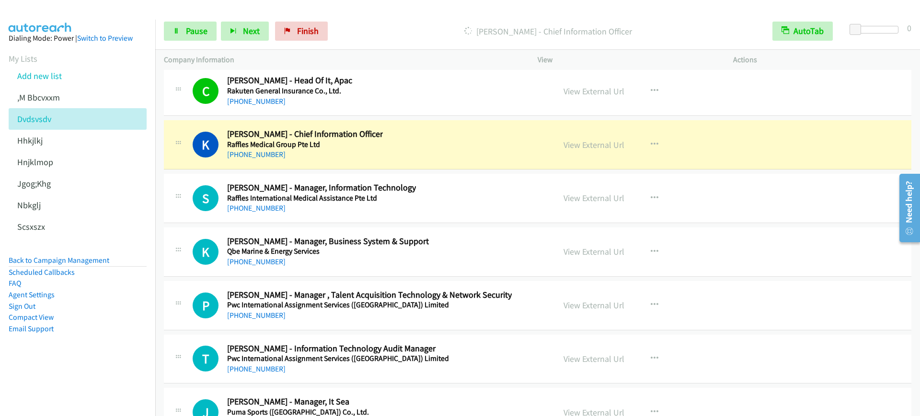
scroll to position [15206, 0]
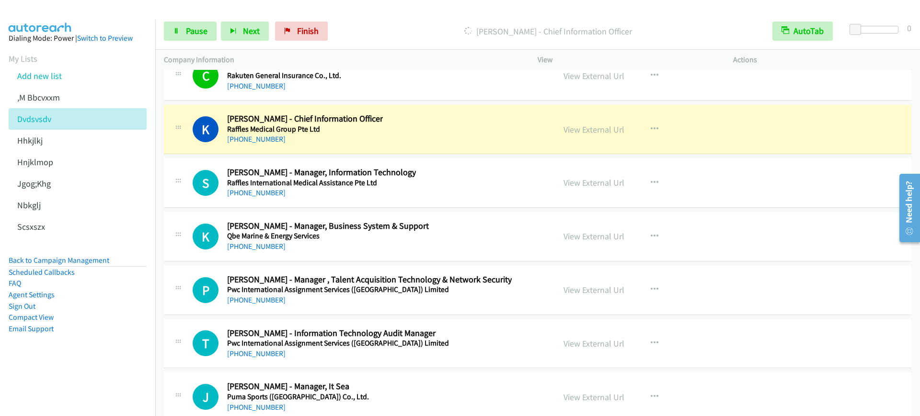
click at [196, 17] on div "Start Calls Pause Next Finish [PERSON_NAME] - Chief Information Officer AutoTab…" at bounding box center [537, 31] width 764 height 37
click at [195, 27] on span "Pause" at bounding box center [197, 30] width 22 height 11
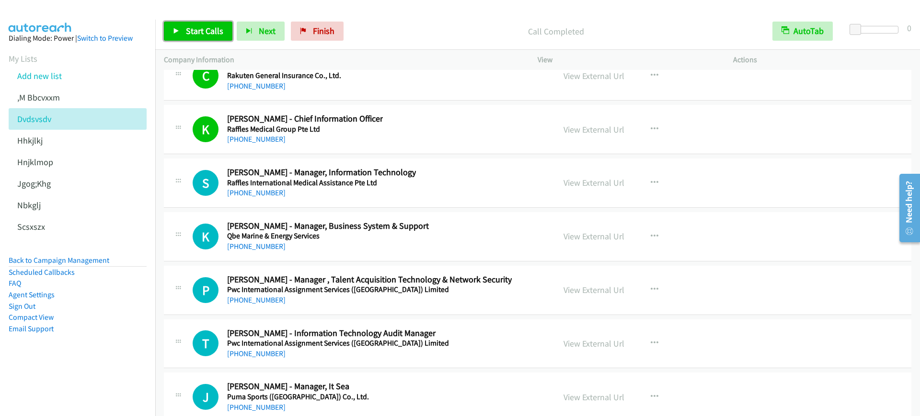
click at [211, 31] on span "Start Calls" at bounding box center [204, 30] width 37 height 11
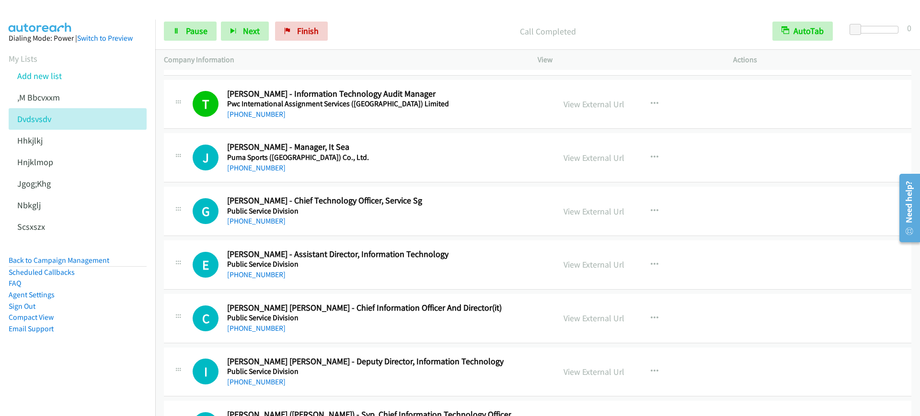
scroll to position [15505, 0]
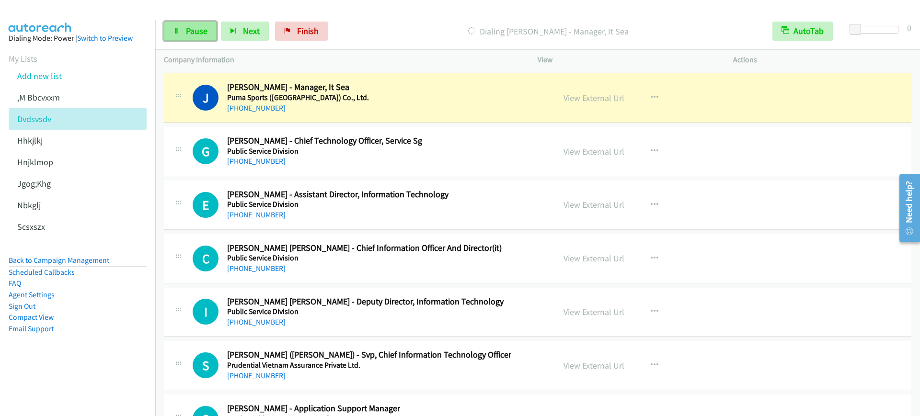
click at [175, 29] on icon at bounding box center [176, 31] width 7 height 7
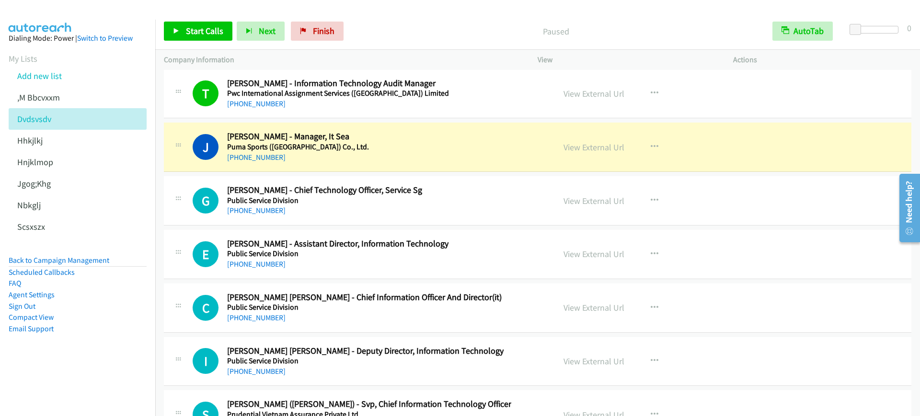
scroll to position [15445, 0]
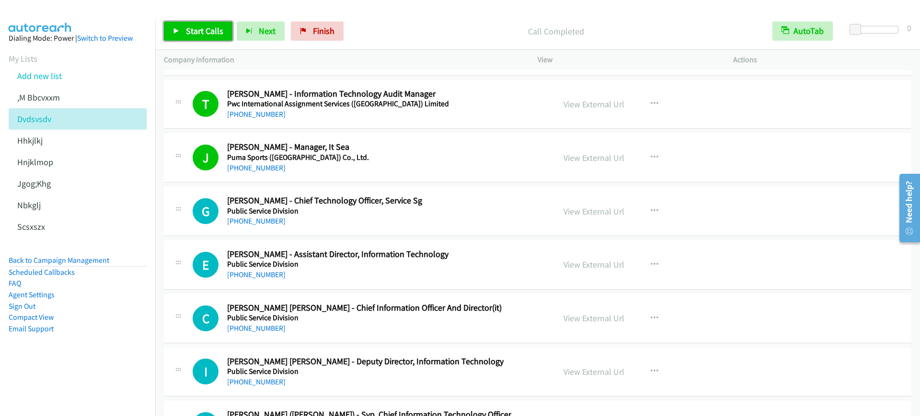
click at [207, 31] on span "Start Calls" at bounding box center [204, 30] width 37 height 11
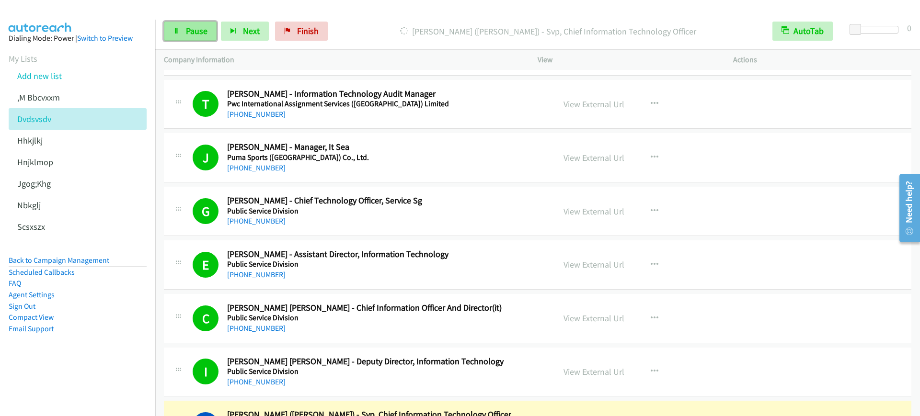
click at [198, 36] on link "Pause" at bounding box center [190, 31] width 53 height 19
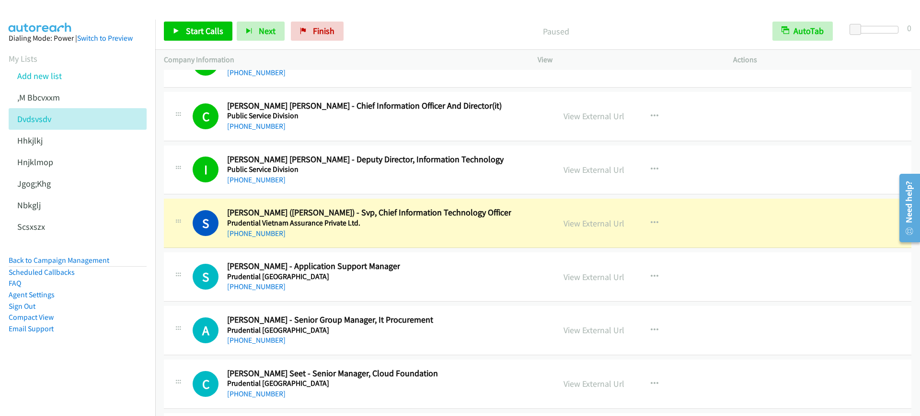
scroll to position [15744, 0]
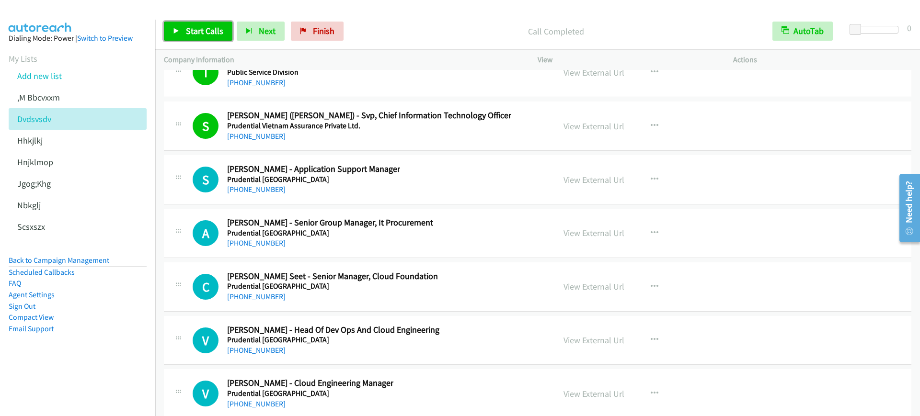
click at [197, 33] on span "Start Calls" at bounding box center [204, 30] width 37 height 11
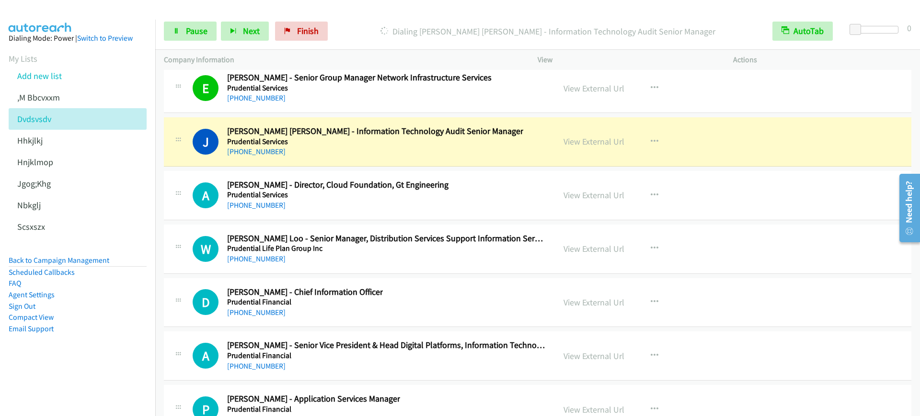
scroll to position [16163, 0]
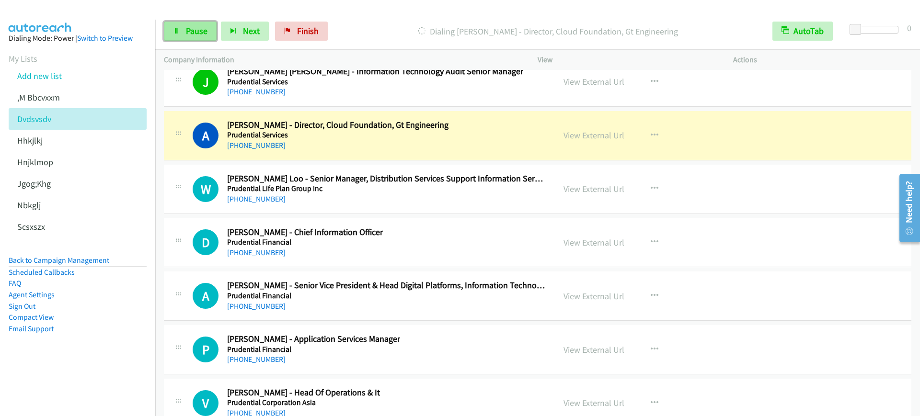
click at [187, 27] on span "Pause" at bounding box center [197, 30] width 22 height 11
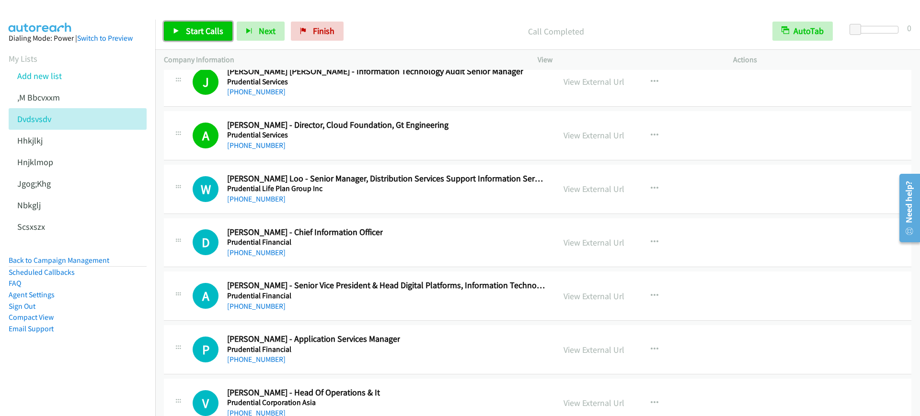
click at [214, 29] on span "Start Calls" at bounding box center [204, 30] width 37 height 11
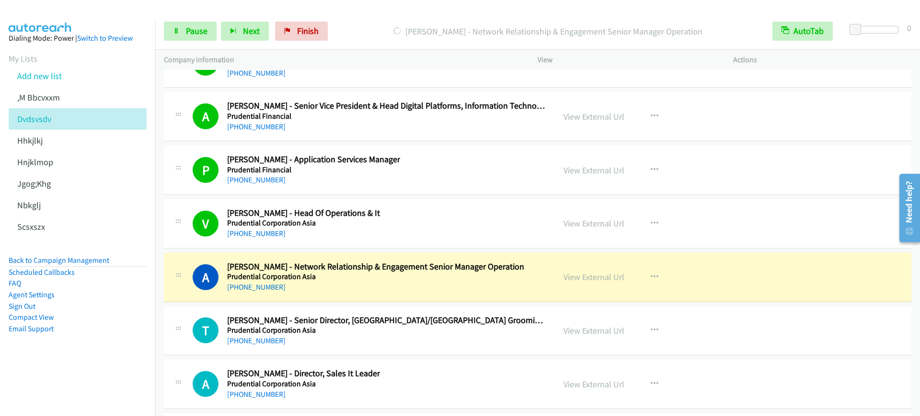
scroll to position [16403, 0]
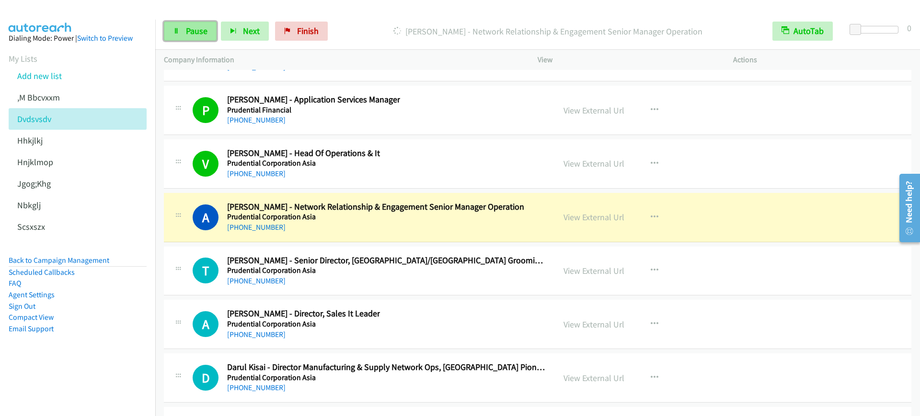
click at [190, 34] on span "Pause" at bounding box center [197, 30] width 22 height 11
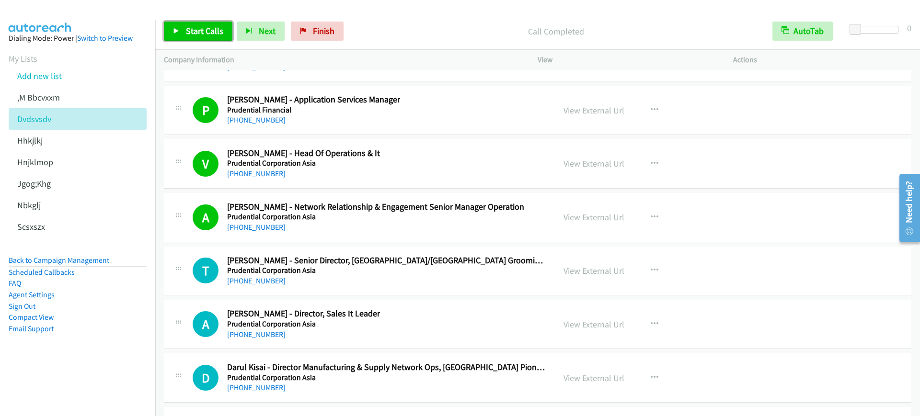
click at [187, 30] on span "Start Calls" at bounding box center [204, 30] width 37 height 11
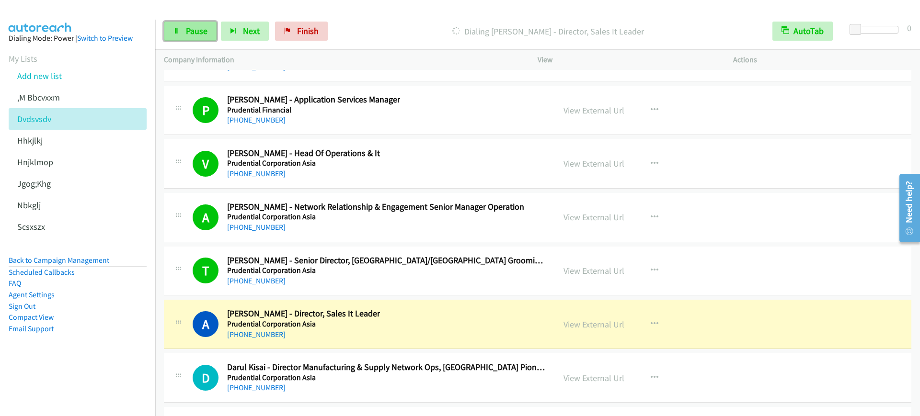
click at [186, 24] on link "Pause" at bounding box center [190, 31] width 53 height 19
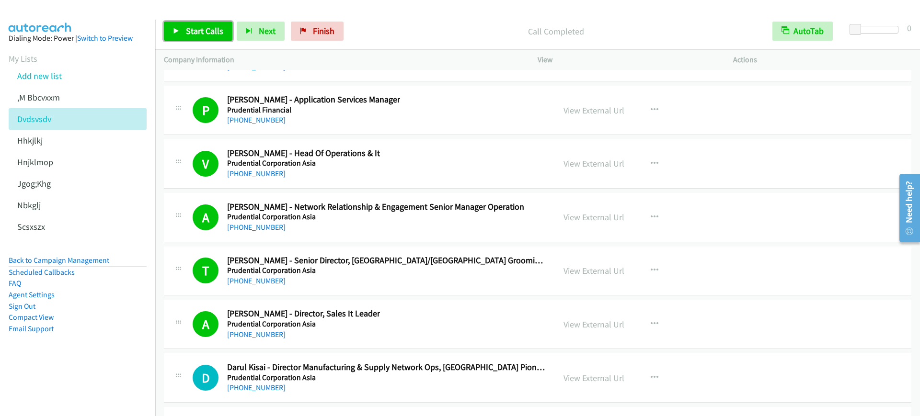
click at [182, 38] on link "Start Calls" at bounding box center [198, 31] width 68 height 19
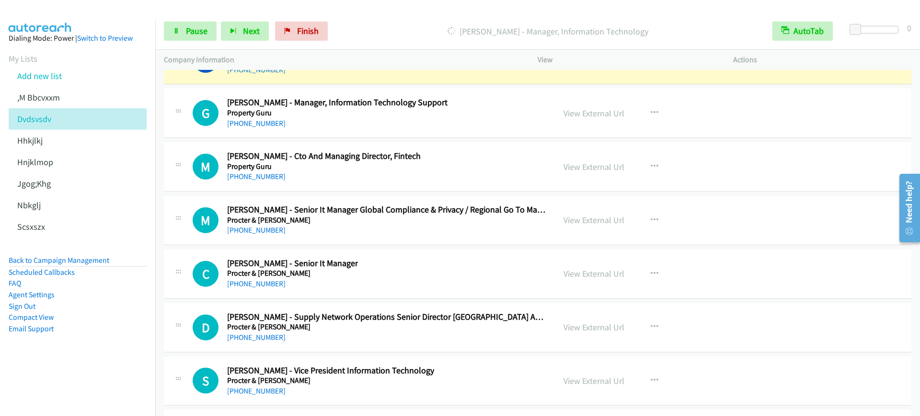
scroll to position [16822, 0]
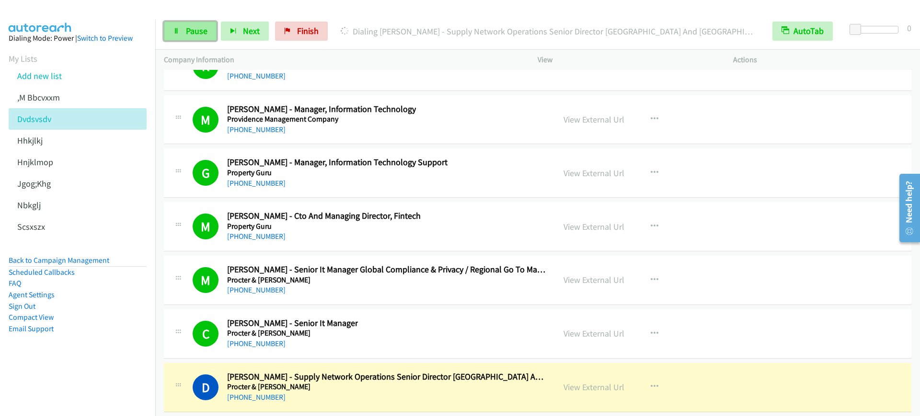
click at [189, 37] on link "Pause" at bounding box center [190, 31] width 53 height 19
